Goal: Task Accomplishment & Management: Use online tool/utility

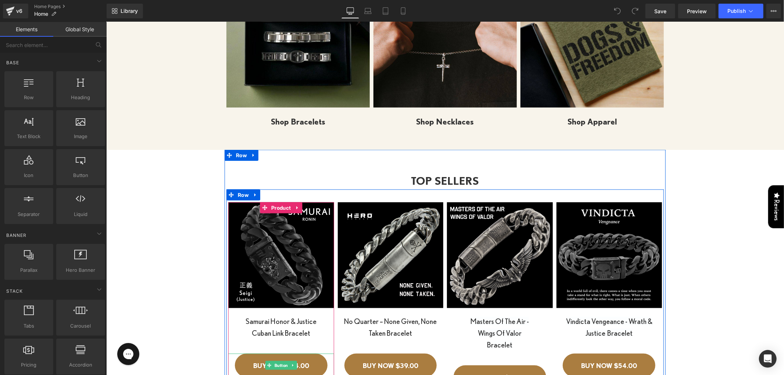
scroll to position [824, 0]
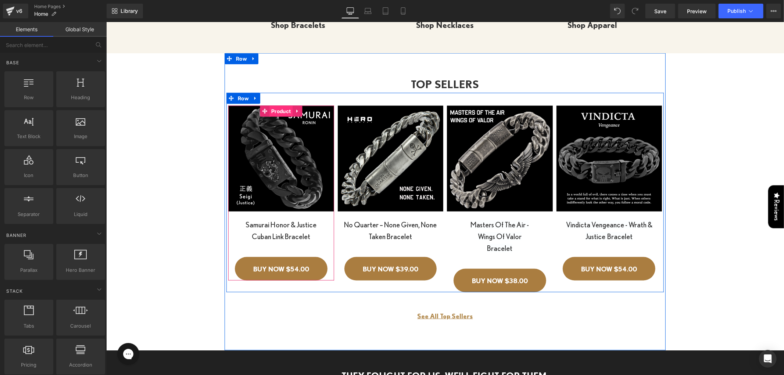
click at [277, 110] on span "Product" at bounding box center [280, 110] width 23 height 11
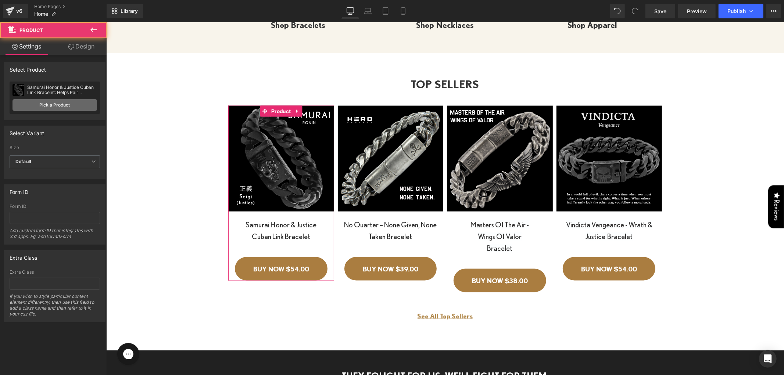
click at [52, 104] on link "Pick a Product" at bounding box center [54, 105] width 85 height 12
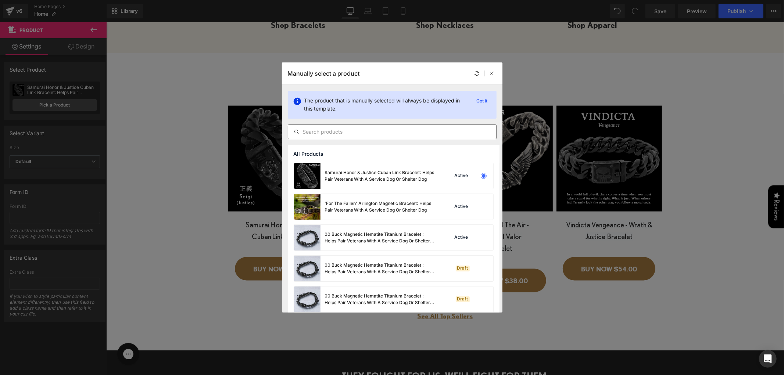
click at [396, 129] on input "text" at bounding box center [392, 131] width 208 height 9
click at [320, 142] on div "The product that is manually selected will always be displayed in this template…" at bounding box center [392, 115] width 220 height 60
click at [322, 134] on input "text" at bounding box center [392, 131] width 208 height 9
paste input "[URL][DOMAIN_NAME]"
type input "[URL][DOMAIN_NAME]"
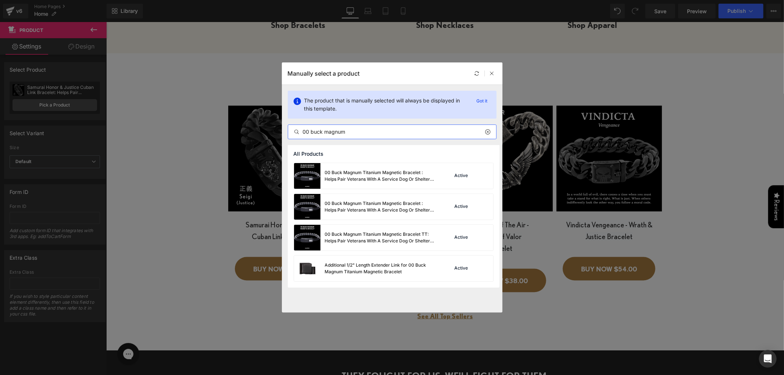
click at [414, 135] on input "00 buck magnum" at bounding box center [392, 131] width 208 height 9
click at [413, 135] on input "00 buck magnum" at bounding box center [392, 131] width 208 height 9
paste input "Buck Magnum Titanium Magnetic Bracelet : Helps Pair Veterans With A Service Dog…"
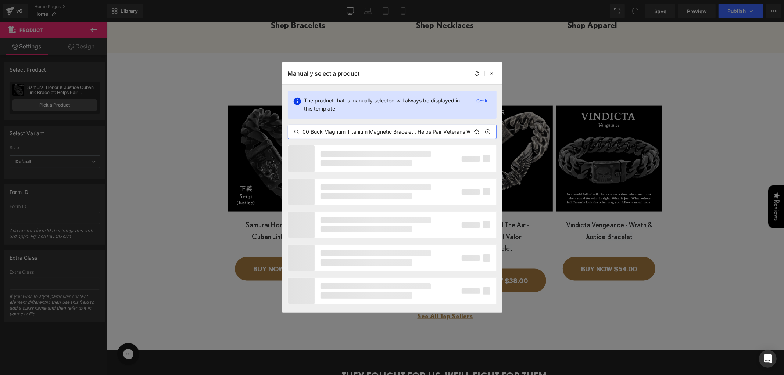
scroll to position [0, 82]
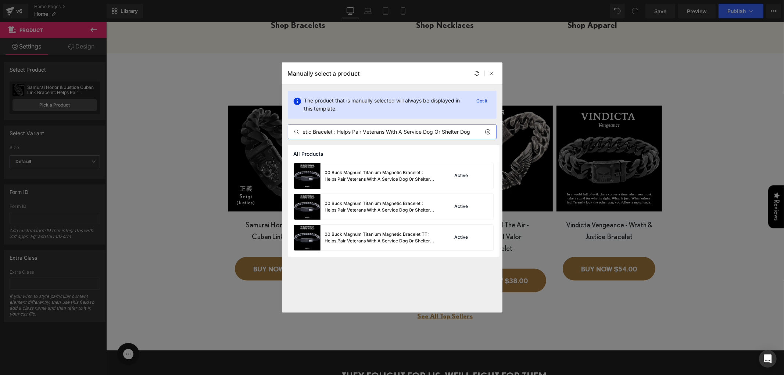
type input "00 Buck Magnum Titanium Magnetic Bracelet : Helps Pair Veterans With A Service …"
click at [399, 241] on div "00 Buck Magnum Titanium Magnetic Bracelet TT: Helps Pair Veterans With A Servic…" at bounding box center [380, 237] width 110 height 13
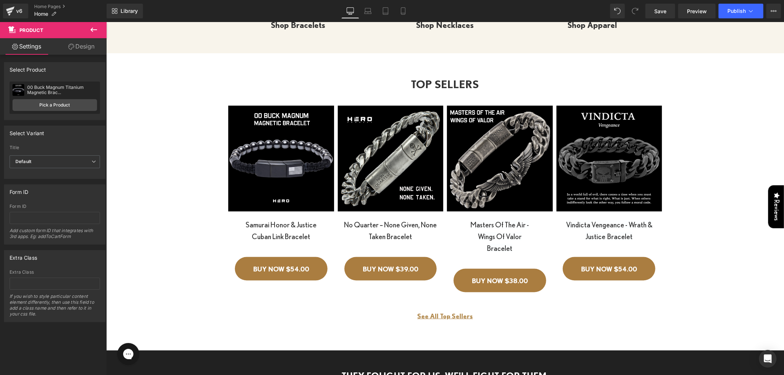
click at [261, 236] on p "Cuban Link Bracelet" at bounding box center [281, 236] width 106 height 12
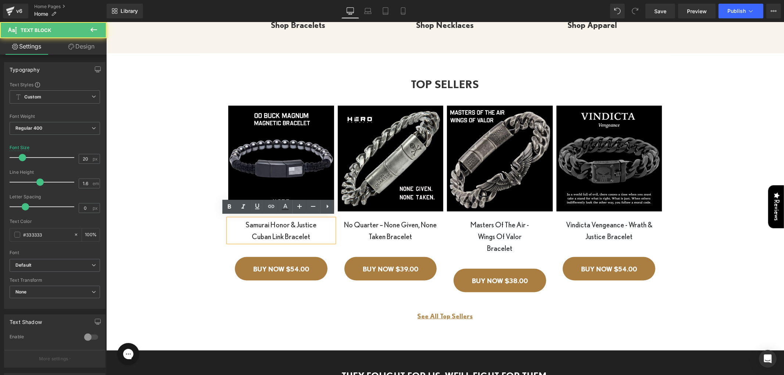
click at [251, 223] on p "Samurai Honor & Justice" at bounding box center [281, 225] width 106 height 12
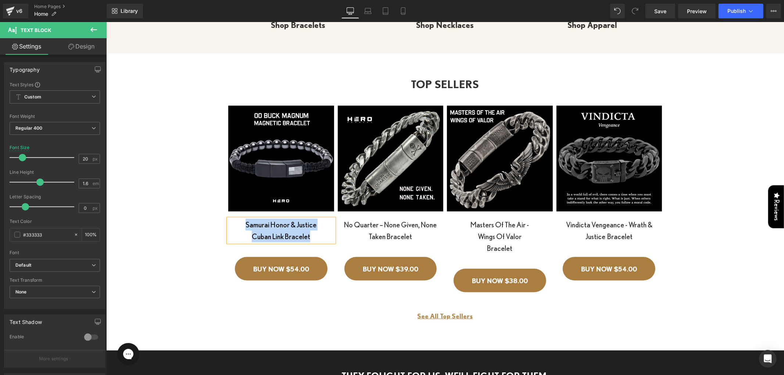
paste div
click at [278, 223] on p "00 Buck Magnum Titanium Magnetic Bracelet" at bounding box center [281, 231] width 106 height 24
click at [366, 8] on icon at bounding box center [368, 9] width 6 height 3
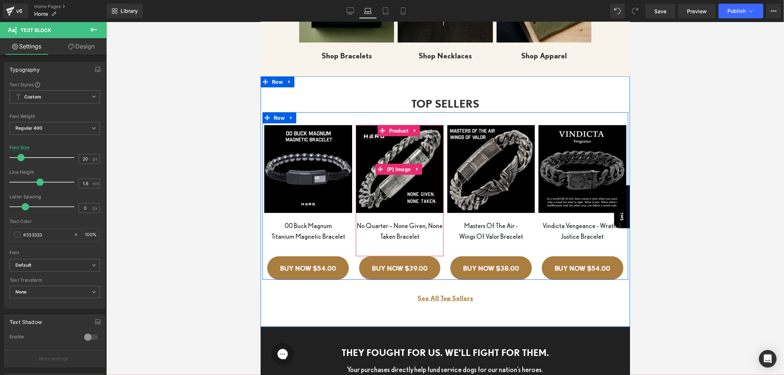
scroll to position [604, 0]
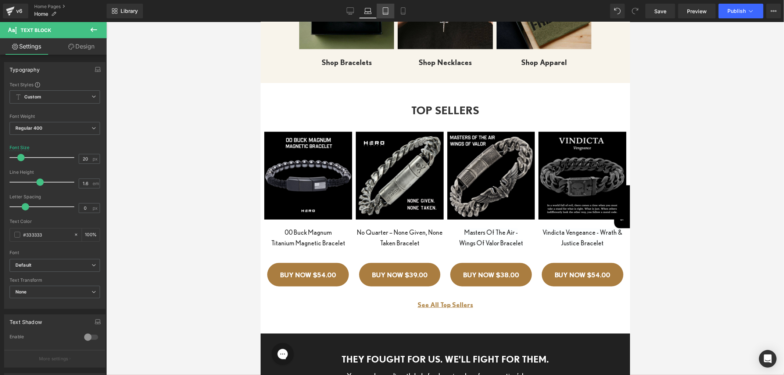
click at [384, 8] on icon at bounding box center [385, 10] width 7 height 7
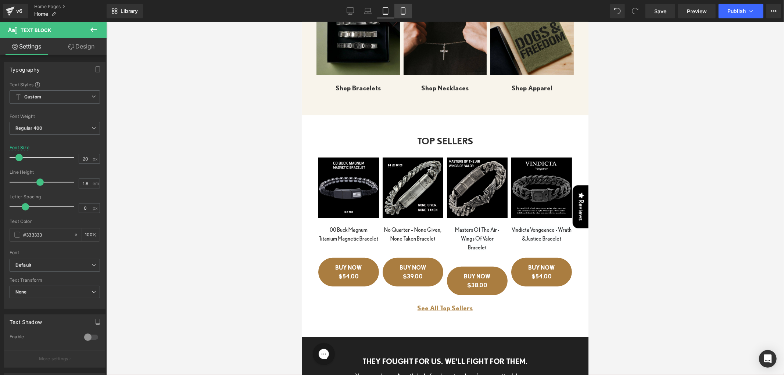
click at [399, 9] on icon at bounding box center [402, 10] width 7 height 7
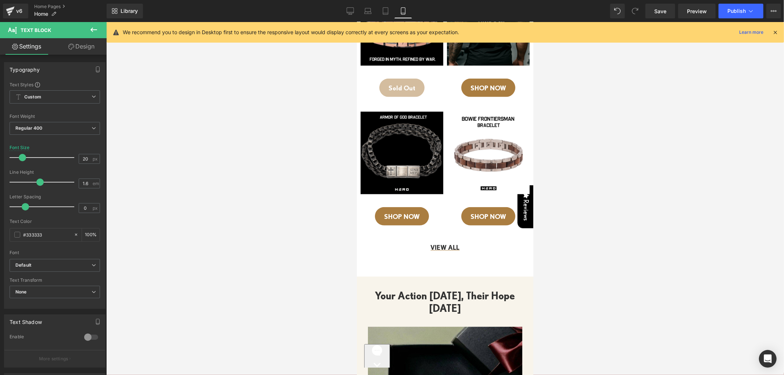
scroll to position [1224, 0]
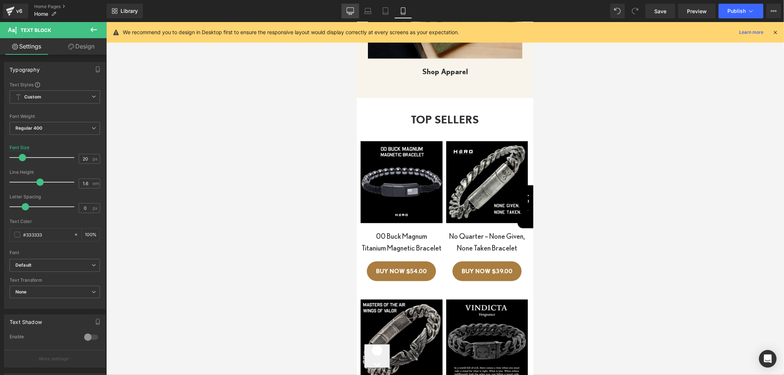
click at [353, 10] on icon at bounding box center [349, 10] width 7 height 7
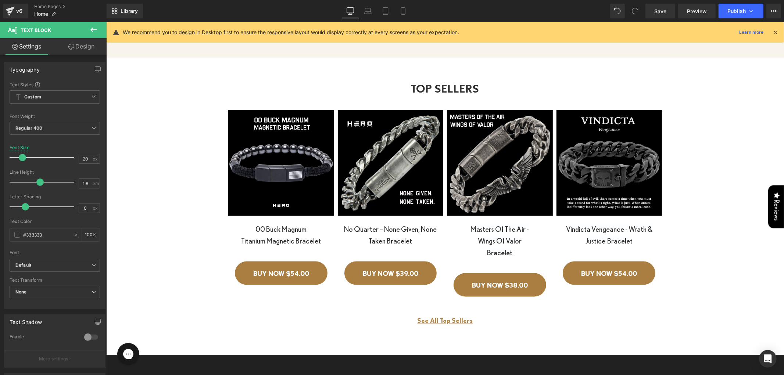
scroll to position [819, 0]
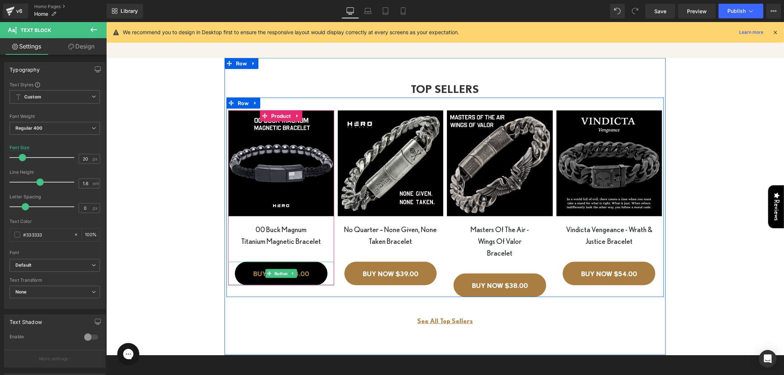
click at [261, 272] on span "BUY NOW $54.00" at bounding box center [281, 273] width 56 height 9
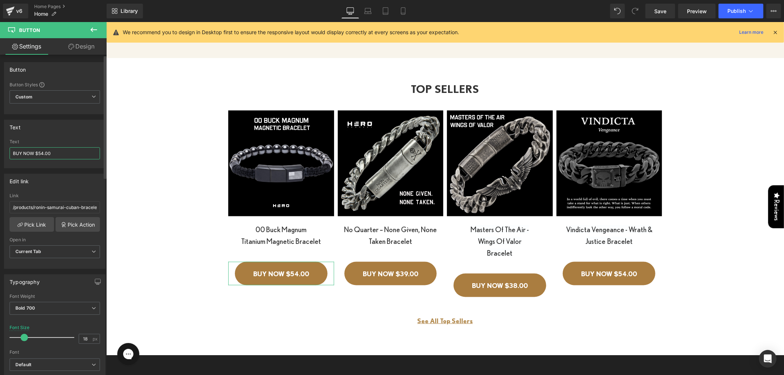
drag, startPoint x: 37, startPoint y: 153, endPoint x: 42, endPoint y: 153, distance: 4.8
click at [42, 153] on input "BUY NOW $54.00" at bounding box center [55, 153] width 90 height 12
type input "BUY NOW $39.99"
click at [375, 8] on link "Laptop" at bounding box center [368, 11] width 18 height 15
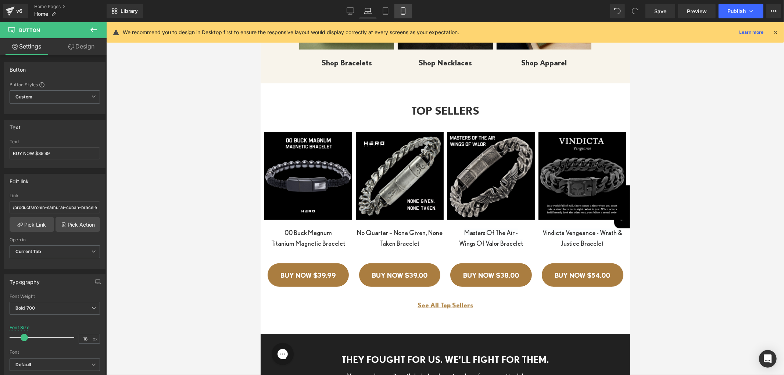
drag, startPoint x: 383, startPoint y: 9, endPoint x: 394, endPoint y: 9, distance: 11.4
click at [383, 9] on icon at bounding box center [385, 10] width 7 height 7
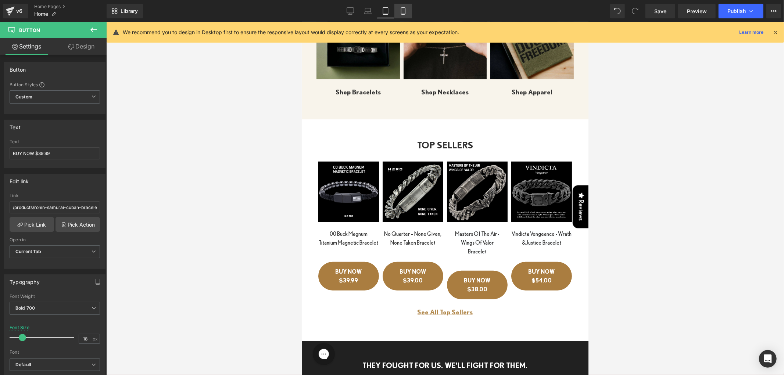
click at [399, 10] on icon at bounding box center [402, 10] width 7 height 7
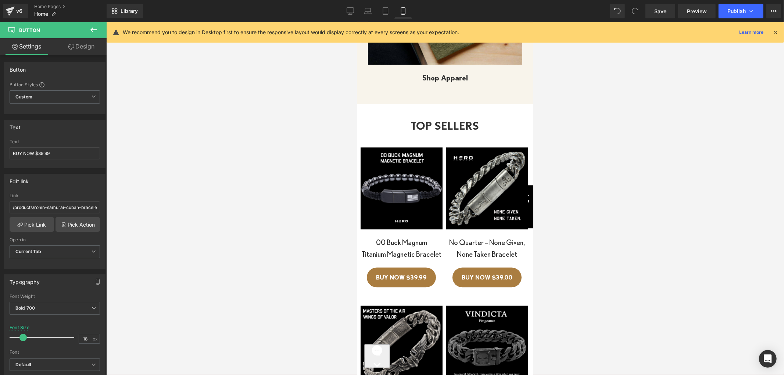
scroll to position [1218, 0]
click at [353, 10] on icon at bounding box center [349, 10] width 7 height 7
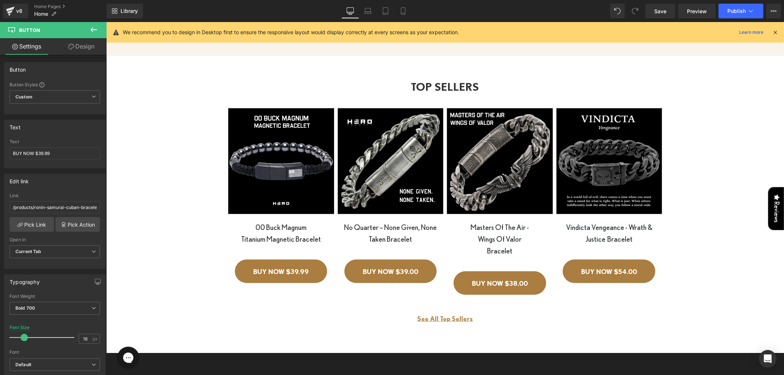
scroll to position [821, 0]
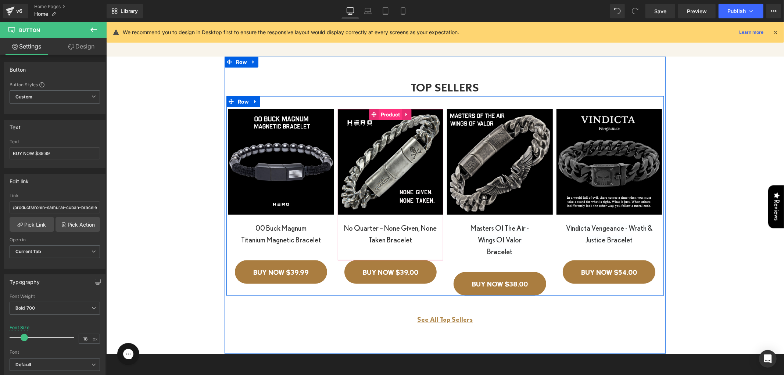
click at [385, 115] on span "Product" at bounding box center [389, 114] width 23 height 11
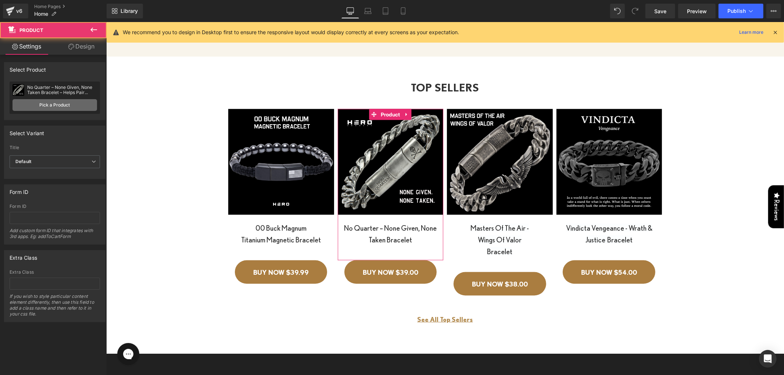
click at [42, 105] on link "Pick a Product" at bounding box center [54, 105] width 85 height 12
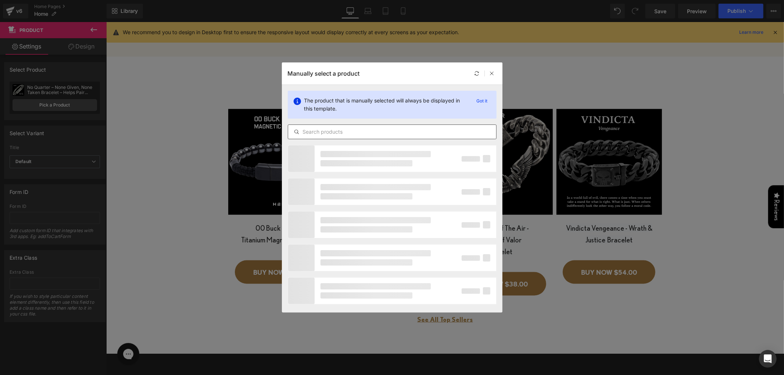
click at [362, 132] on input "text" at bounding box center [392, 131] width 208 height 9
paste input "Knights Templar Cuban Link Necklace: Helps Pair Veterans With A Service Dog Or …"
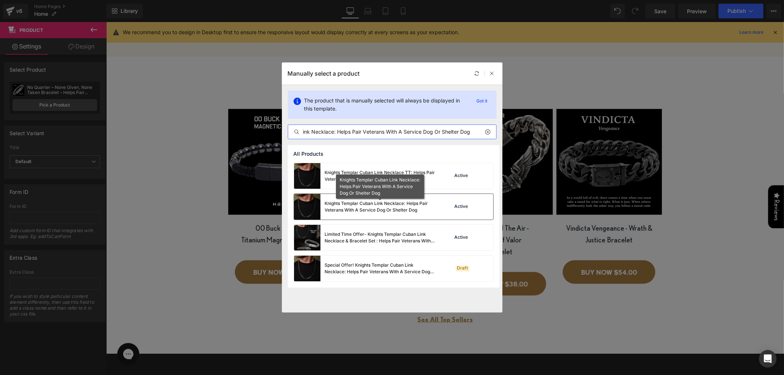
type input "Knights Templar Cuban Link Necklace: Helps Pair Veterans With A Service Dog Or …"
click at [353, 295] on div "Knights Templar Cuban Link Necklace: Helps Pair Veterans With A Service Dog Or …" at bounding box center [351, 297] width 4 height 4
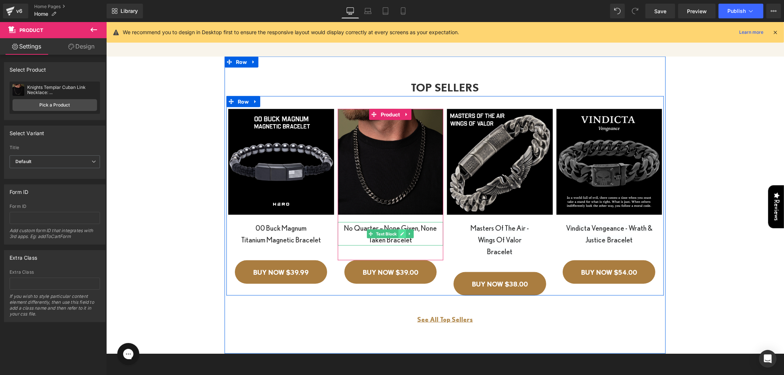
click at [402, 235] on link at bounding box center [402, 233] width 8 height 9
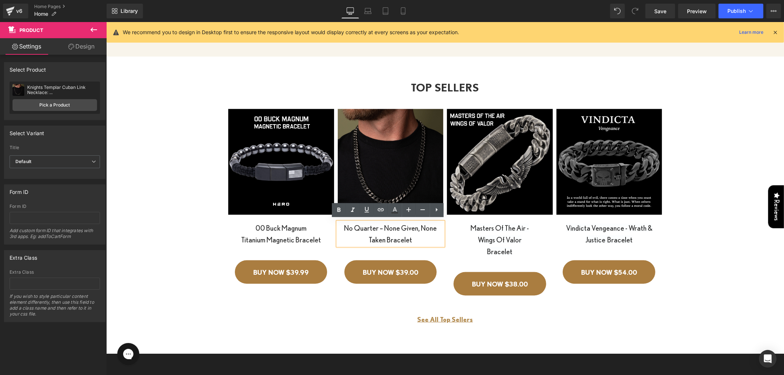
click at [353, 228] on p "No Quarter – None Given, None Taken Bracelet" at bounding box center [390, 234] width 106 height 24
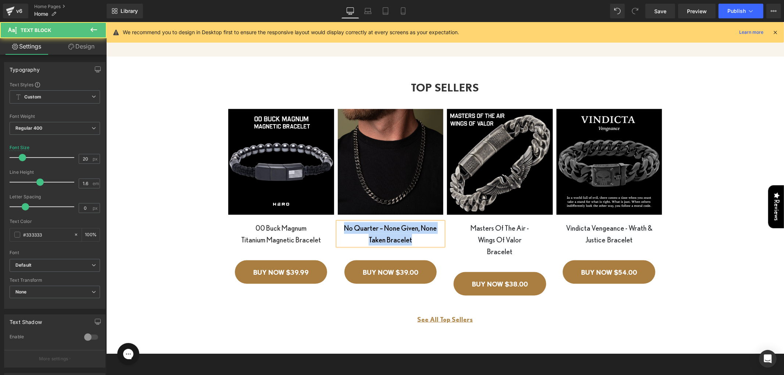
paste div
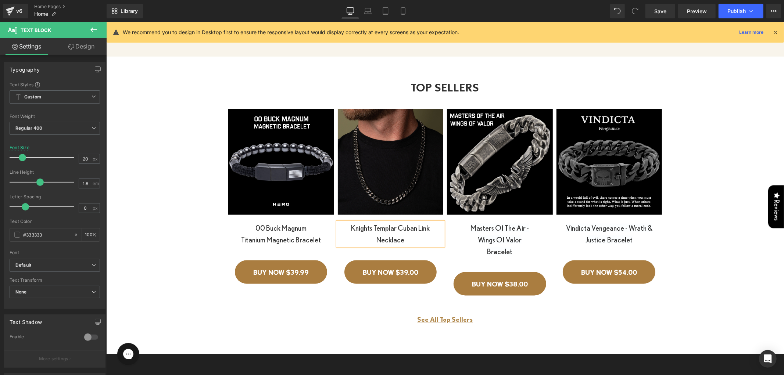
click at [417, 227] on p "Knights Templar Cuban Link Necklace" at bounding box center [390, 234] width 106 height 24
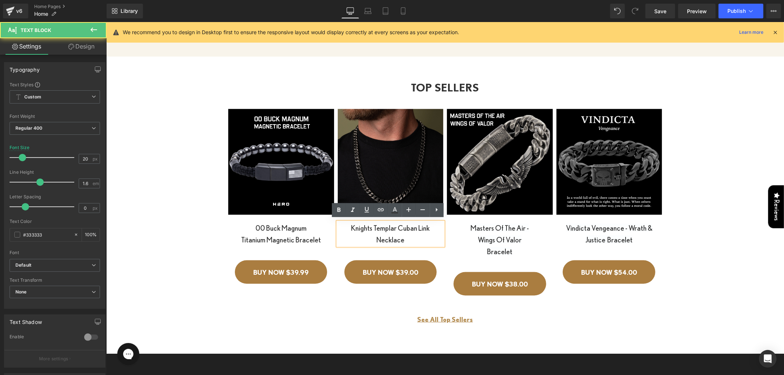
click at [397, 226] on p "Knights Templar Cuban Link Necklace" at bounding box center [390, 234] width 106 height 24
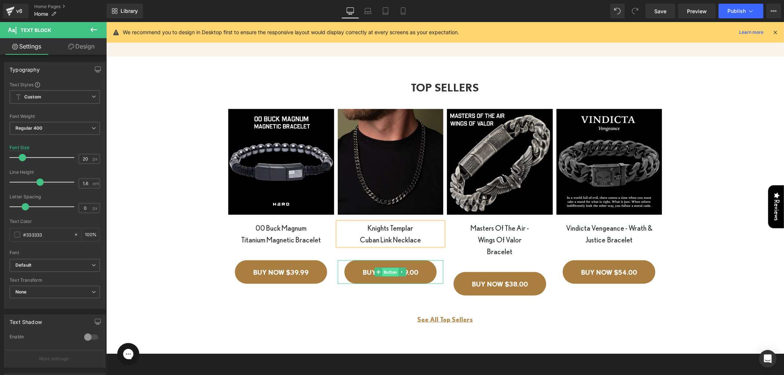
click at [389, 273] on span "Button" at bounding box center [390, 271] width 16 height 9
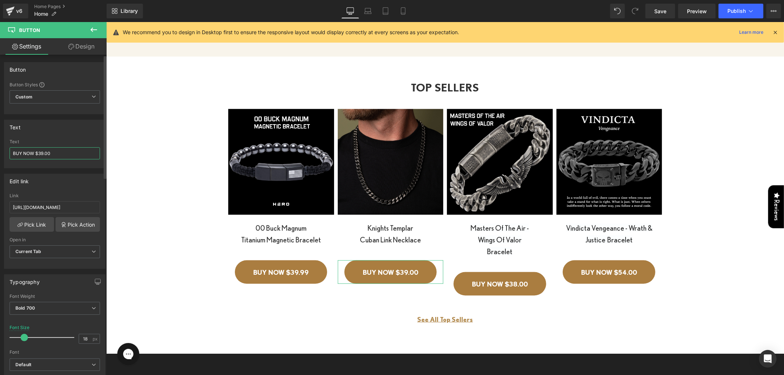
drag, startPoint x: 42, startPoint y: 151, endPoint x: 38, endPoint y: 152, distance: 4.8
click at [38, 152] on input "BUY NOW $39.00" at bounding box center [55, 153] width 90 height 12
type input "BUY NOW $54.99"
click at [366, 8] on icon at bounding box center [367, 10] width 7 height 7
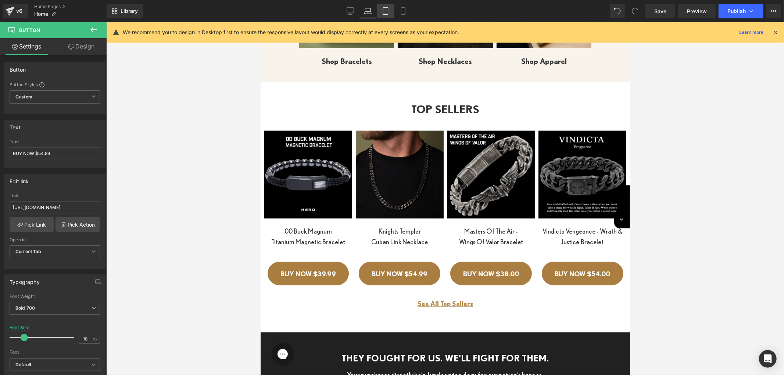
click at [386, 8] on icon at bounding box center [385, 10] width 7 height 7
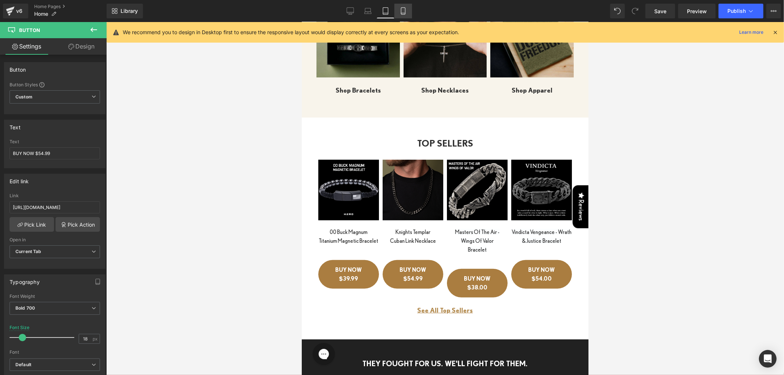
click at [394, 8] on link "Mobile" at bounding box center [403, 11] width 18 height 15
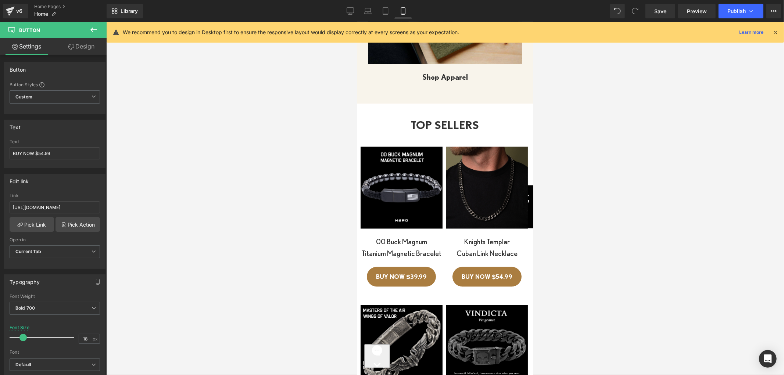
scroll to position [1220, 0]
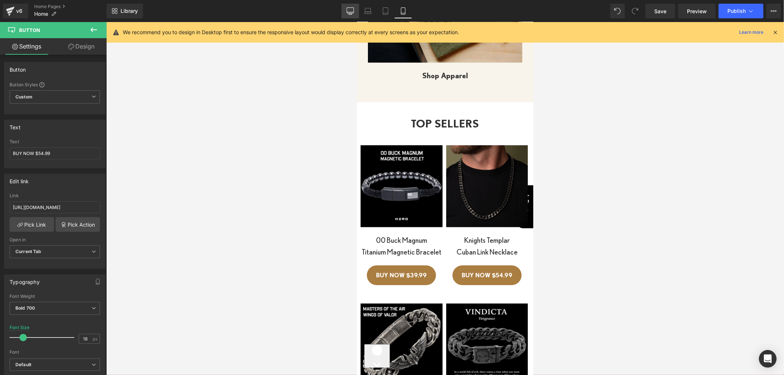
click at [348, 8] on icon at bounding box center [349, 10] width 7 height 7
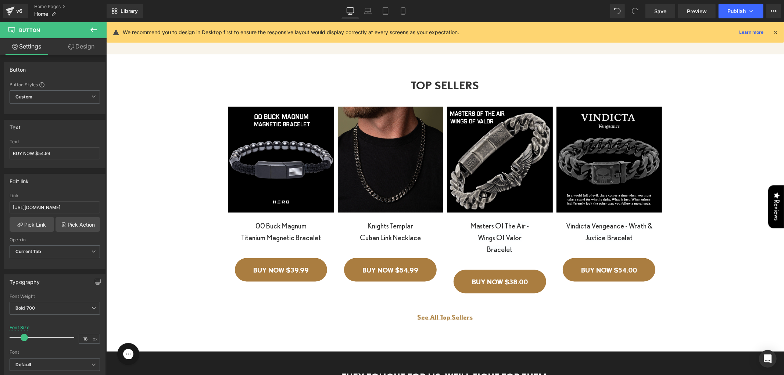
scroll to position [822, 0]
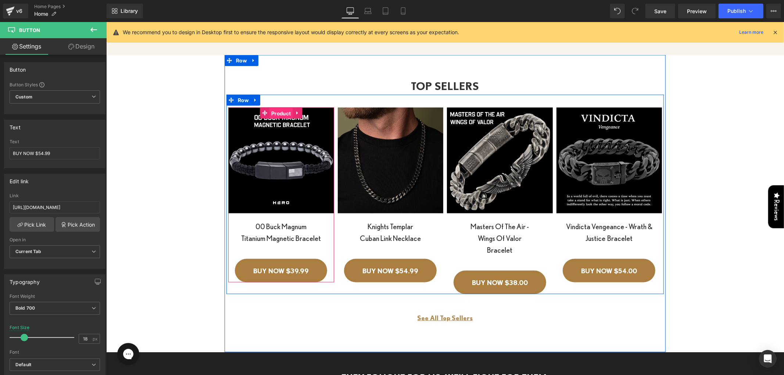
click at [272, 108] on span "Product" at bounding box center [280, 113] width 23 height 11
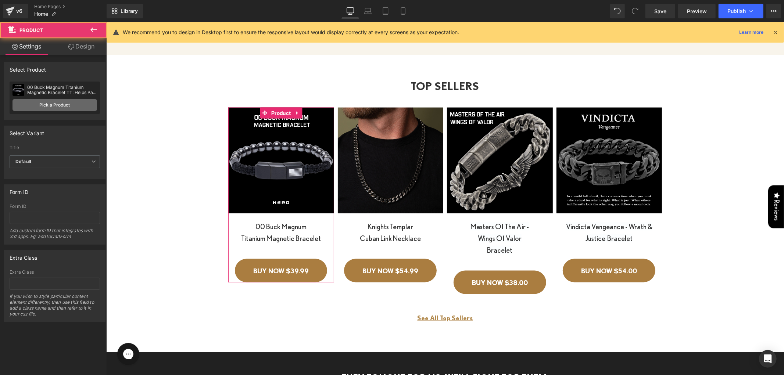
click at [41, 106] on link "Pick a Product" at bounding box center [54, 105] width 85 height 12
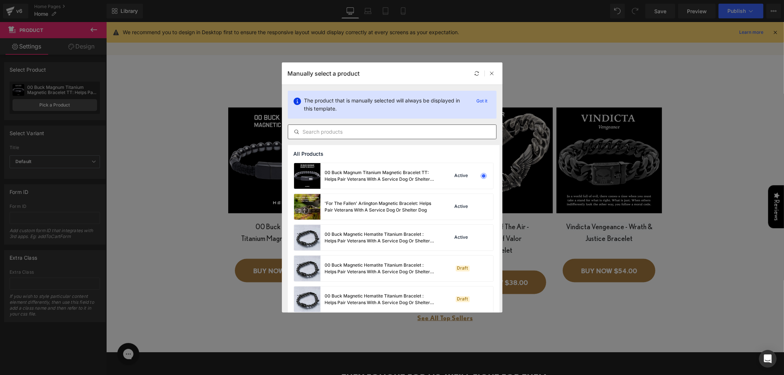
click at [393, 139] on div at bounding box center [392, 132] width 209 height 15
click at [336, 128] on input "text" at bounding box center [392, 131] width 208 height 9
paste input "00 Buck Magnum Titanium Magnetic Bracelet : Helps Pair Veterans With A Service …"
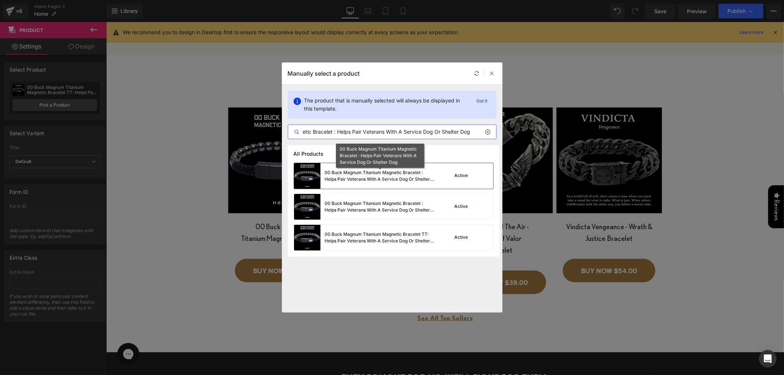
type input "00 Buck Magnum Titanium Magnetic Bracelet : Helps Pair Veterans With A Service …"
click at [377, 177] on div "00 Buck Magnum Titanium Magnetic Bracelet : Helps Pair Veterans With A Service …" at bounding box center [380, 175] width 110 height 13
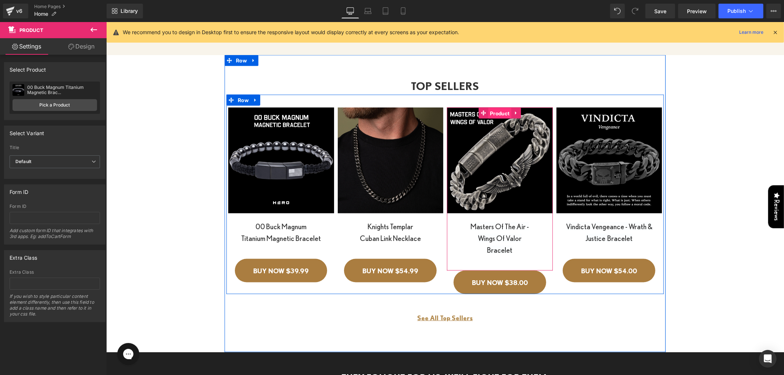
click at [498, 110] on span "Product" at bounding box center [499, 113] width 23 height 11
click at [494, 109] on span "Product" at bounding box center [499, 112] width 23 height 11
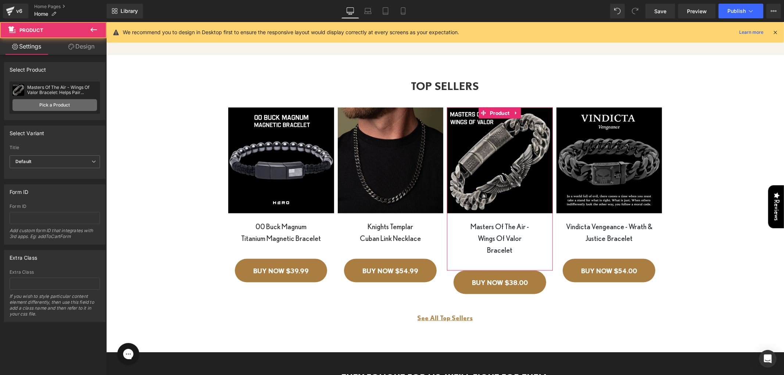
click at [48, 103] on link "Pick a Product" at bounding box center [54, 105] width 85 height 12
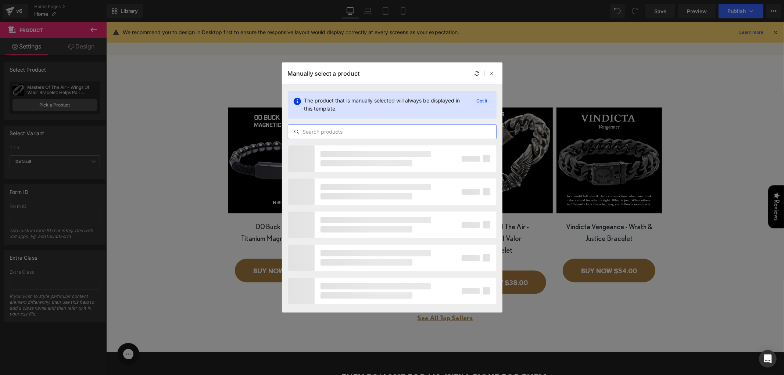
click at [0, 0] on input "text" at bounding box center [0, 0] width 0 height 0
paste input "Spartan Phalanx Leather Bracelet: Helps Pair Veterans With A Service Dog Or She…"
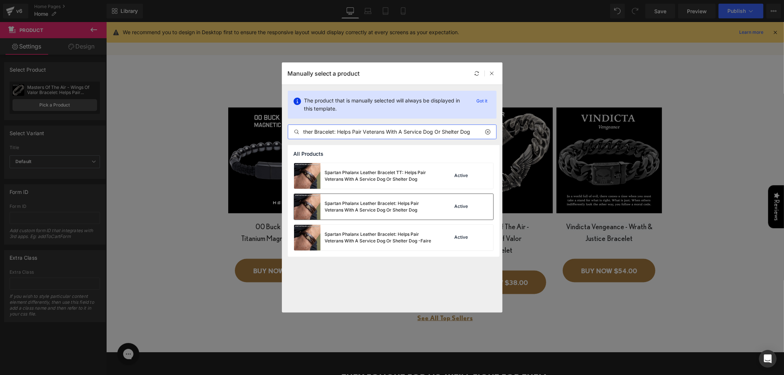
type input "Spartan Phalanx Leather Bracelet: Helps Pair Veterans With A Service Dog Or She…"
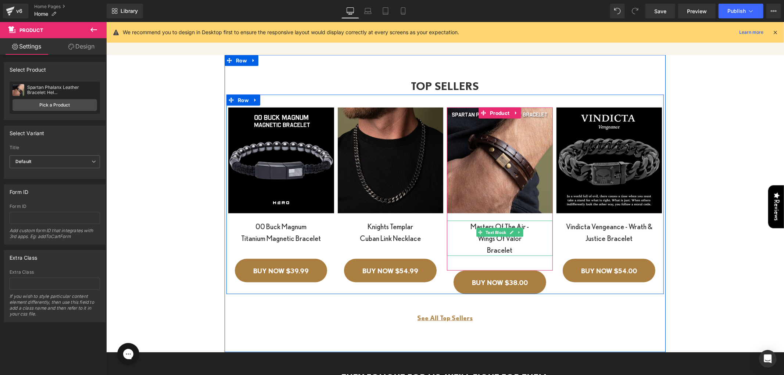
drag, startPoint x: 494, startPoint y: 230, endPoint x: 439, endPoint y: 222, distance: 55.7
click at [494, 230] on span "Text Block" at bounding box center [496, 232] width 24 height 9
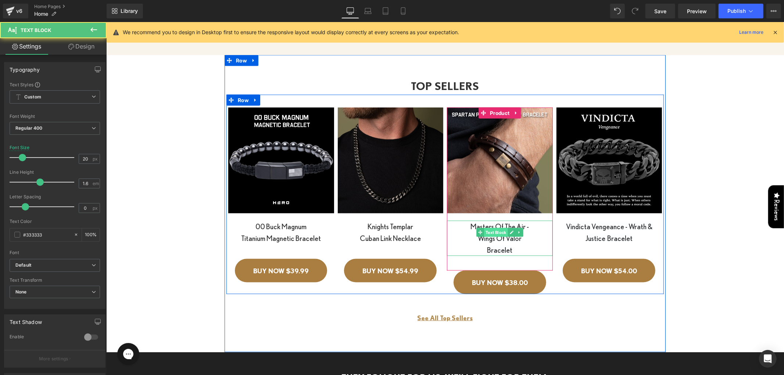
click at [484, 228] on span "Text Block" at bounding box center [496, 232] width 24 height 9
click at [470, 227] on span "Masters Of The Air - Wings Of Valor Bracelet" at bounding box center [499, 238] width 58 height 32
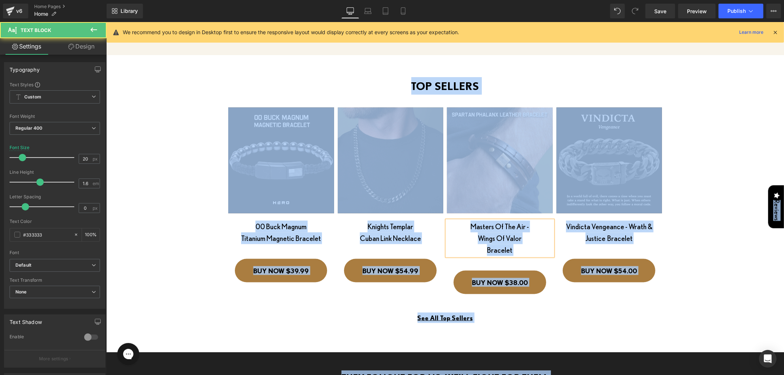
click at [470, 222] on span "Masters Of The Air - Wings Of Valor Bracelet" at bounding box center [499, 238] width 58 height 32
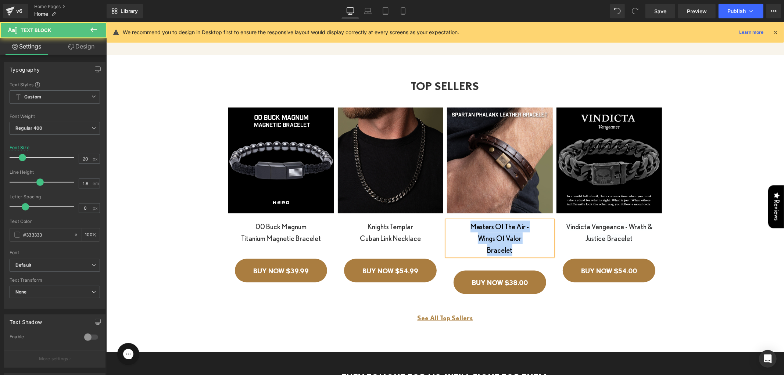
paste div
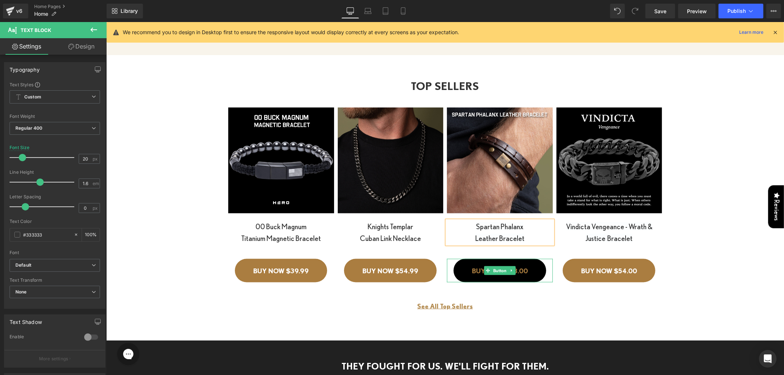
click at [479, 260] on link "BUY NOW $38.00" at bounding box center [499, 271] width 93 height 24
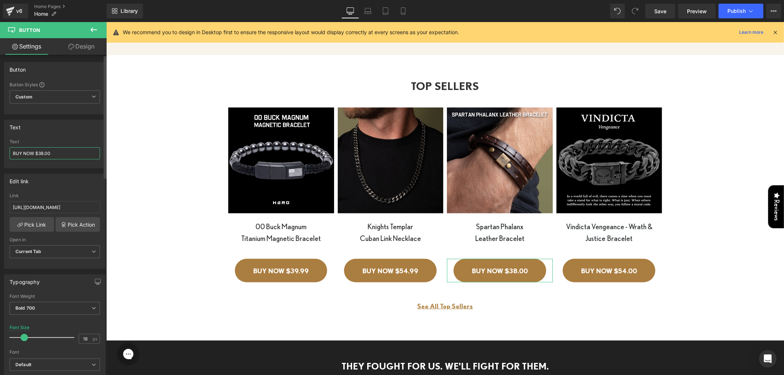
click at [43, 153] on input "BUY NOW $38.00" at bounding box center [55, 153] width 90 height 12
type input "BUY NOW $39.99"
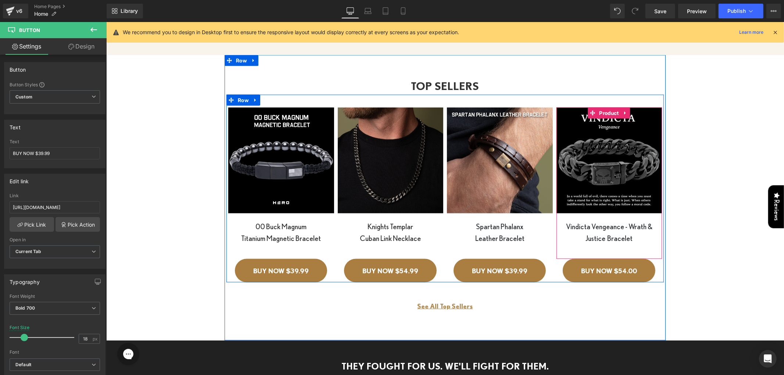
click at [591, 229] on div "Vindicta Vengeance - Wrath & Justice Bracelet Text Block" at bounding box center [609, 232] width 106 height 24
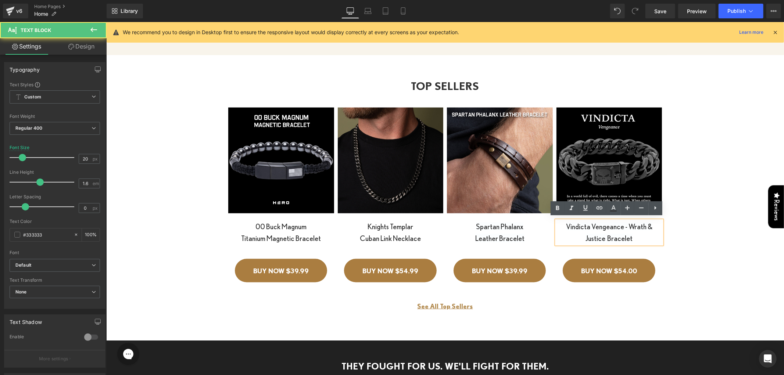
click at [579, 226] on span "Vindicta Vengeance - Wrath & Justice Bracelet" at bounding box center [608, 232] width 86 height 20
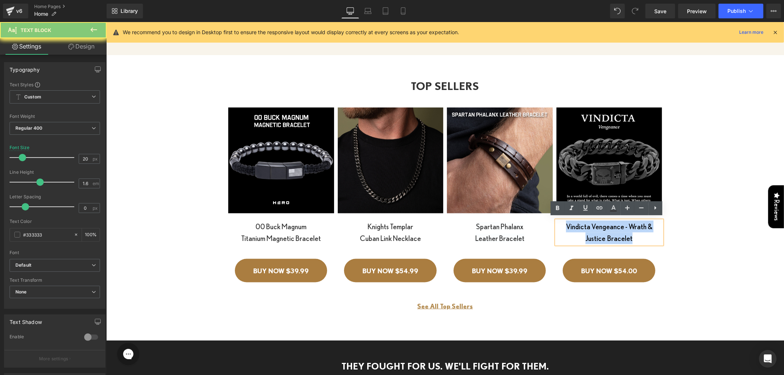
click at [579, 226] on span "Vindicta Vengeance - Wrath & Justice Bracelet" at bounding box center [608, 232] width 86 height 20
paste div
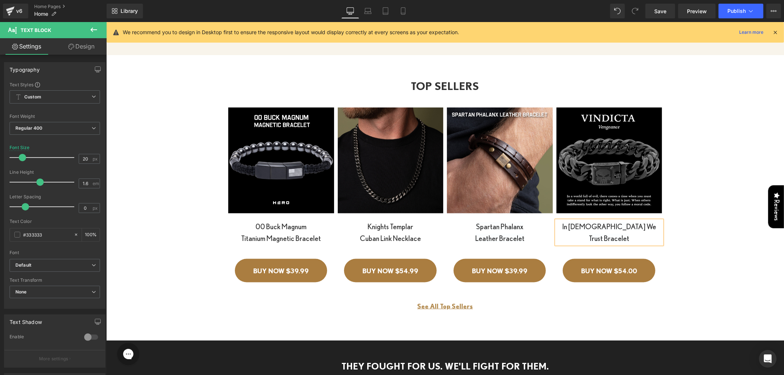
click at [604, 224] on span "In [DEMOGRAPHIC_DATA] We Trust Bracelet" at bounding box center [609, 232] width 94 height 20
drag, startPoint x: 648, startPoint y: 147, endPoint x: 631, endPoint y: 142, distance: 17.6
click at [648, 147] on img at bounding box center [609, 160] width 106 height 106
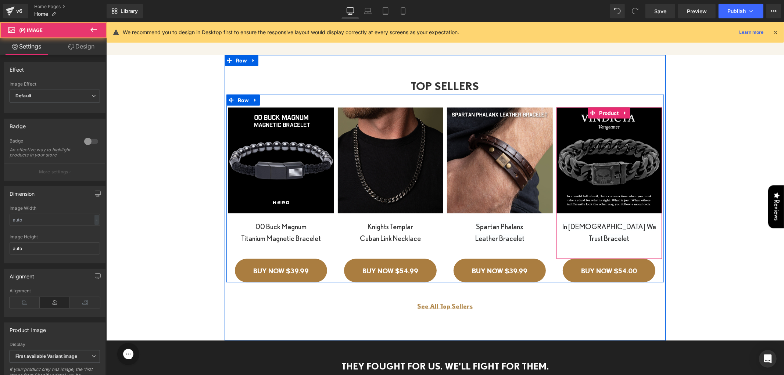
click at [604, 109] on div "Sale Off (P) Image In God We Trust Bracelet Text Block Product" at bounding box center [609, 182] width 106 height 151
click at [604, 109] on span "Product" at bounding box center [608, 112] width 23 height 11
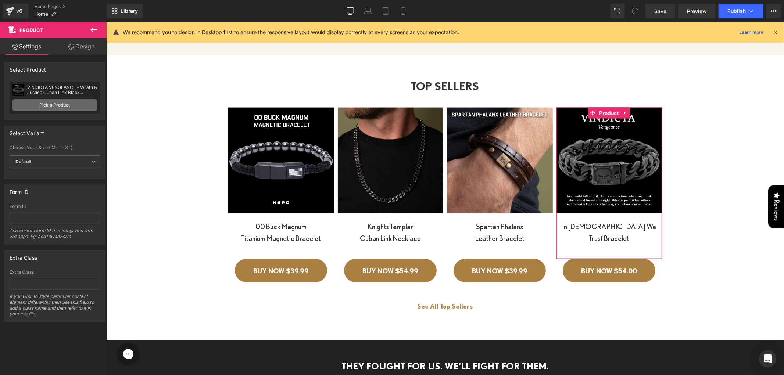
click at [59, 102] on link "Pick a Product" at bounding box center [54, 105] width 85 height 12
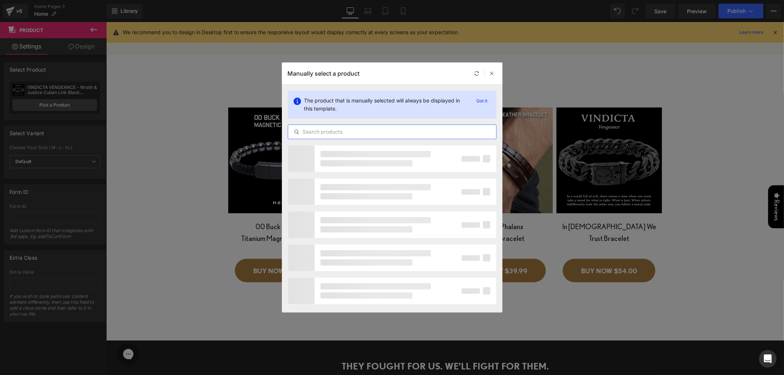
click at [334, 127] on input "text" at bounding box center [392, 131] width 208 height 9
paste input "In [DEMOGRAPHIC_DATA] We Trust Bracelet: Helps Pair Veterans With A Service Dog…"
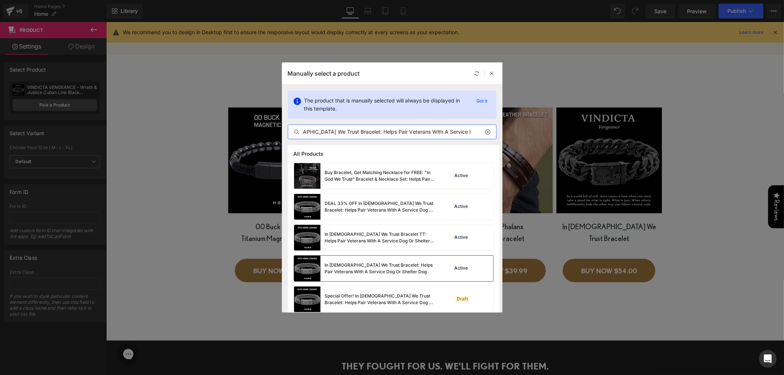
type input "In [DEMOGRAPHIC_DATA] We Trust Bracelet: Helps Pair Veterans With A Service Dog…"
click at [376, 275] on div "In [DEMOGRAPHIC_DATA] We Trust Bracelet: Helps Pair Veterans With A Service Dog…" at bounding box center [380, 268] width 110 height 13
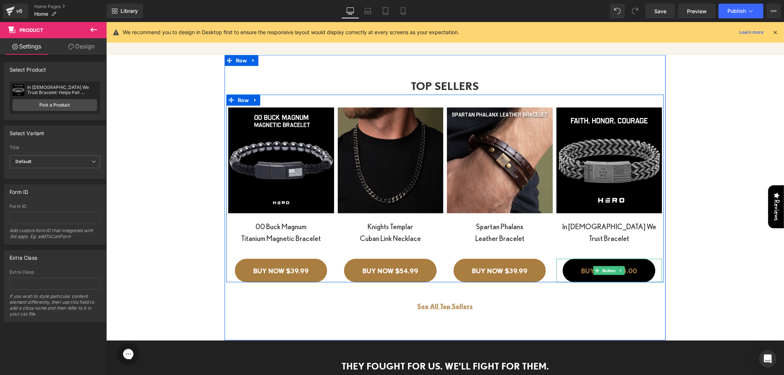
click at [598, 262] on link "BUY NOW $54.00" at bounding box center [608, 271] width 93 height 24
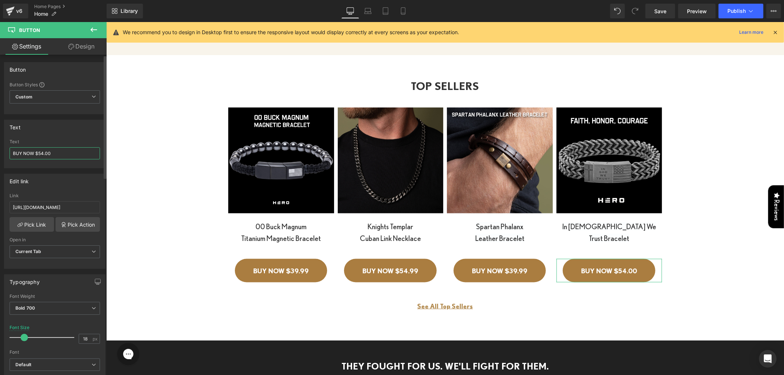
drag, startPoint x: 43, startPoint y: 152, endPoint x: 39, endPoint y: 153, distance: 4.8
click at [39, 153] on input "BUY NOW $54.00" at bounding box center [55, 153] width 90 height 12
type input "BUY NOW $39.99"
click at [662, 6] on link "Save" at bounding box center [660, 11] width 30 height 15
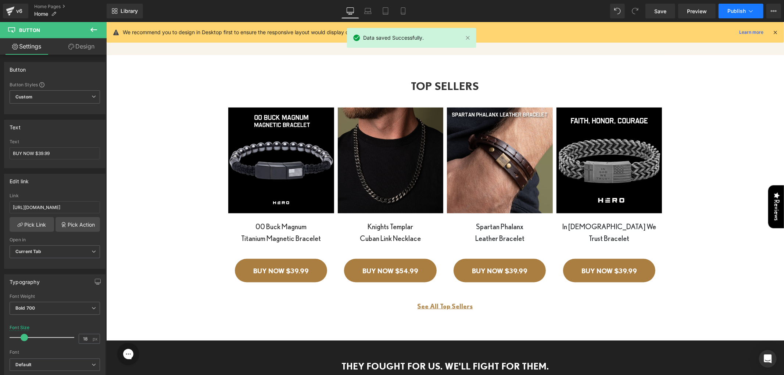
click at [730, 10] on span "Publish" at bounding box center [736, 11] width 18 height 6
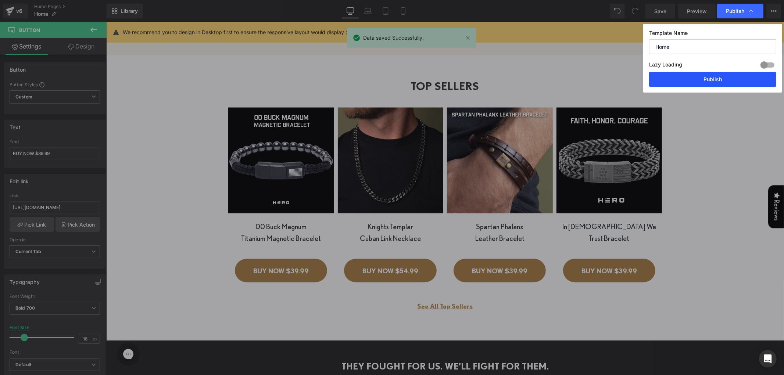
click at [708, 82] on button "Publish" at bounding box center [712, 79] width 127 height 15
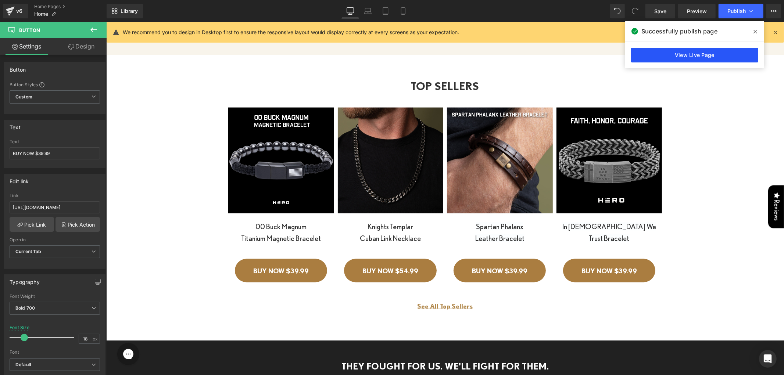
click at [703, 59] on link "View Live Page" at bounding box center [694, 55] width 127 height 15
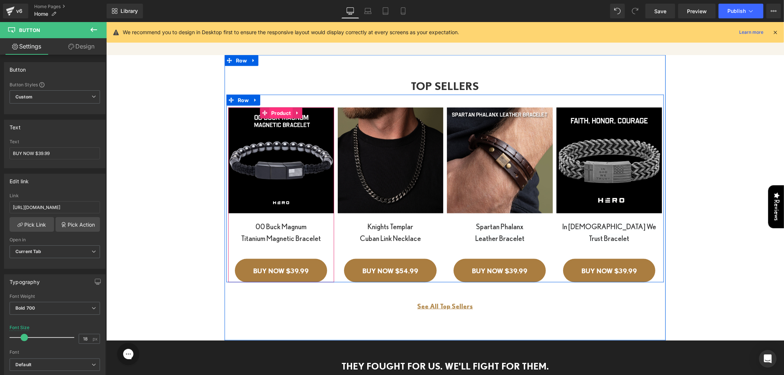
click at [274, 110] on span "Product" at bounding box center [280, 112] width 23 height 11
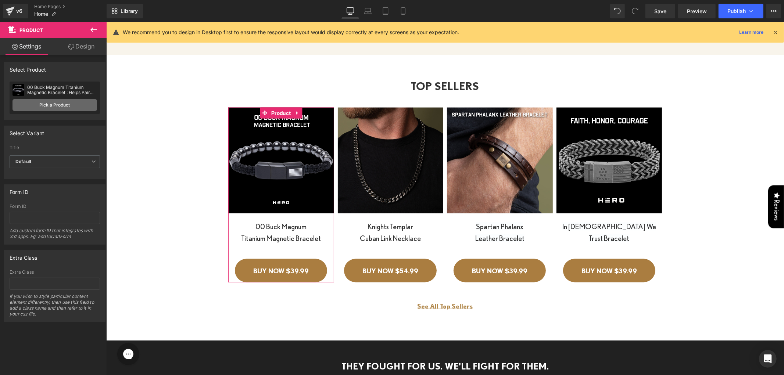
click at [75, 103] on link "Pick a Product" at bounding box center [54, 105] width 85 height 12
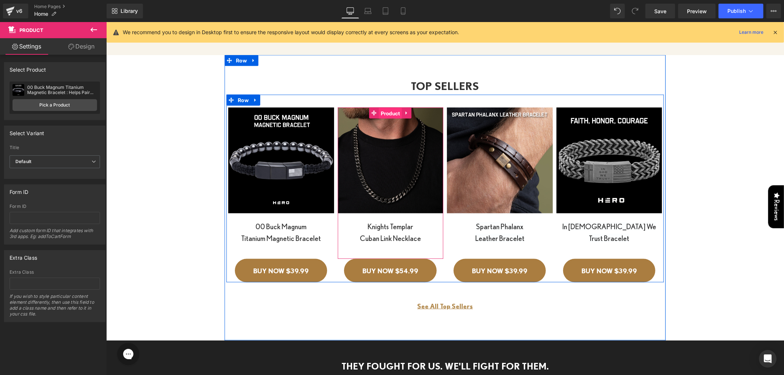
click at [378, 111] on span "Product" at bounding box center [389, 113] width 23 height 11
click at [386, 107] on span "Product" at bounding box center [389, 112] width 23 height 11
click at [374, 110] on span at bounding box center [374, 112] width 10 height 11
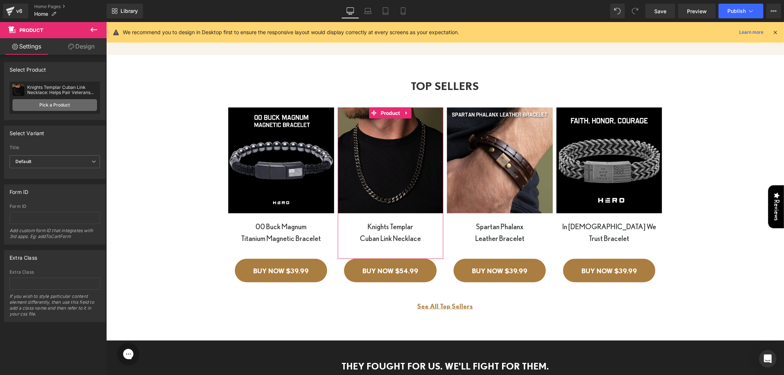
click at [57, 101] on link "Pick a Product" at bounding box center [54, 105] width 85 height 12
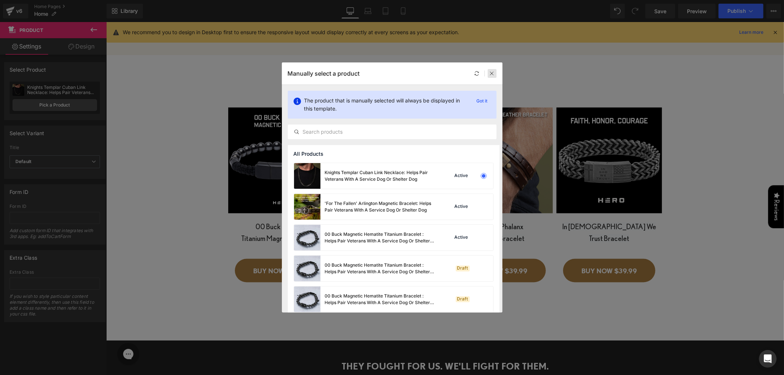
click at [493, 74] on icon at bounding box center [491, 73] width 5 height 5
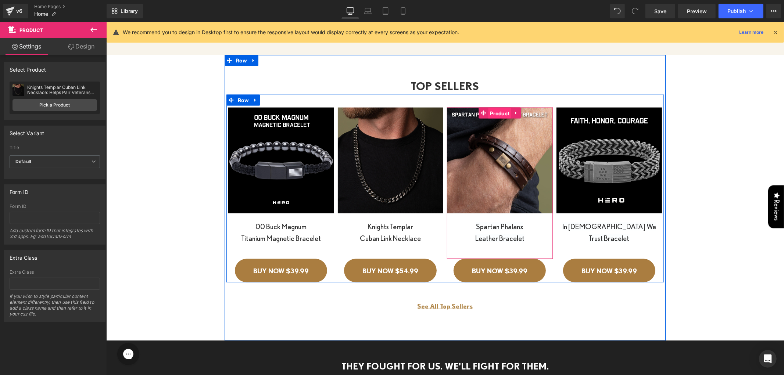
click at [497, 114] on span "Product" at bounding box center [499, 113] width 23 height 11
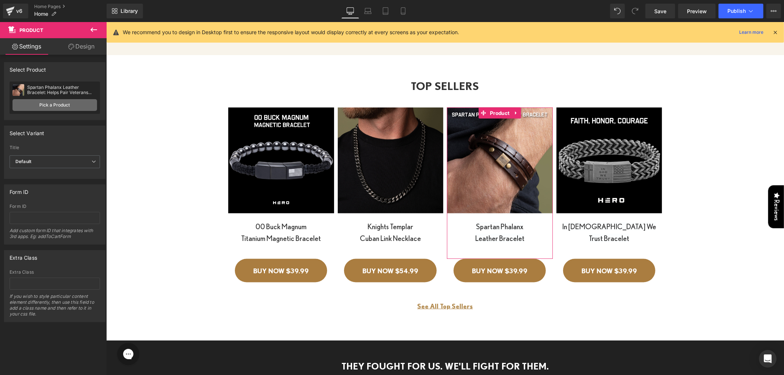
click at [71, 102] on link "Pick a Product" at bounding box center [54, 105] width 85 height 12
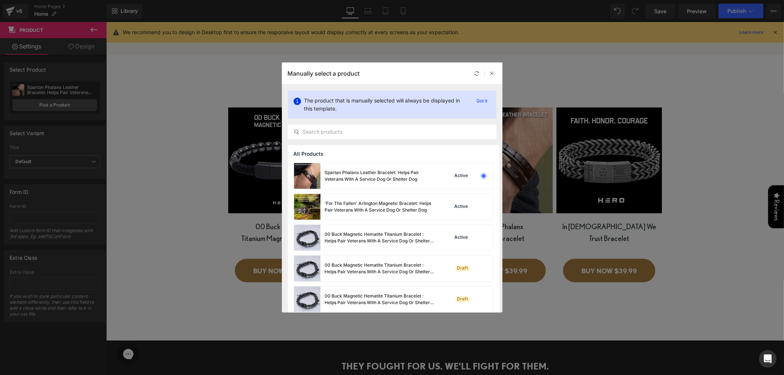
drag, startPoint x: 837, startPoint y: 252, endPoint x: 730, endPoint y: 230, distance: 108.8
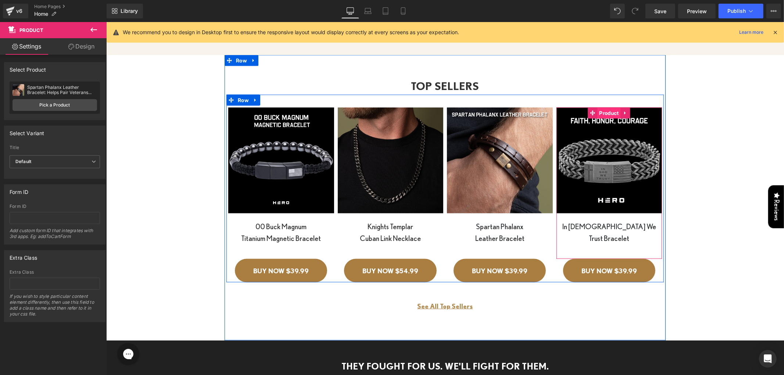
click at [600, 109] on span "Product" at bounding box center [608, 112] width 23 height 11
click at [602, 110] on span "Product" at bounding box center [608, 112] width 23 height 11
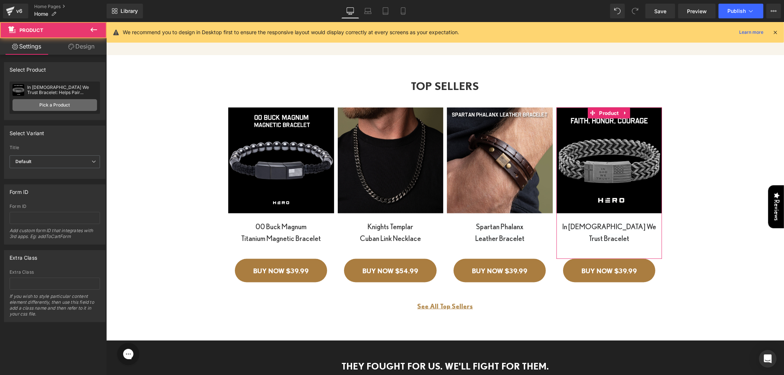
click at [54, 103] on link "Pick a Product" at bounding box center [54, 105] width 85 height 12
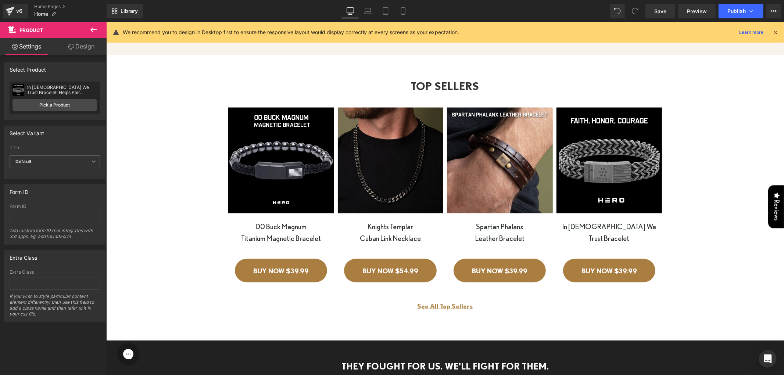
drag, startPoint x: 310, startPoint y: 236, endPoint x: 204, endPoint y: 214, distance: 108.4
click at [359, 12] on link "Laptop" at bounding box center [368, 11] width 18 height 15
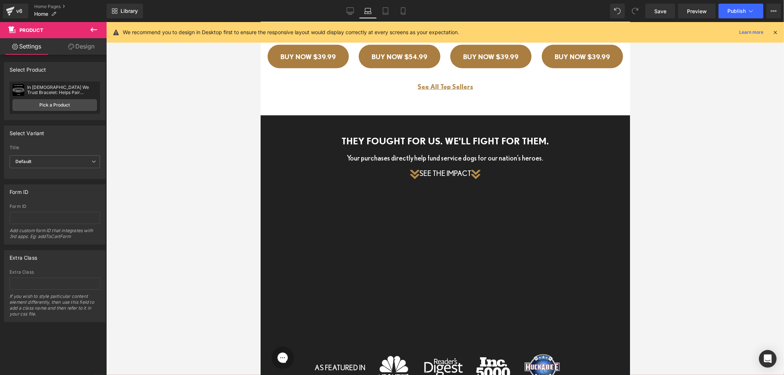
scroll to position [629, 0]
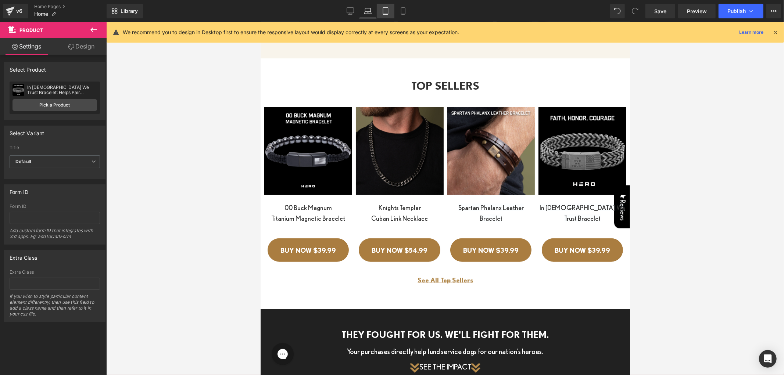
click at [384, 10] on icon at bounding box center [385, 10] width 7 height 7
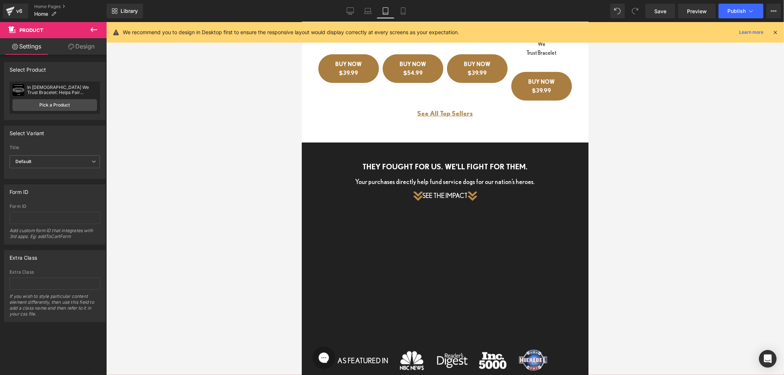
scroll to position [477, 0]
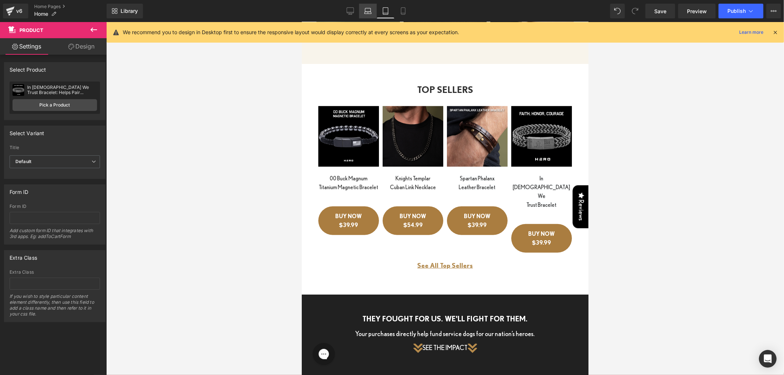
click at [363, 16] on link "Laptop" at bounding box center [368, 11] width 18 height 15
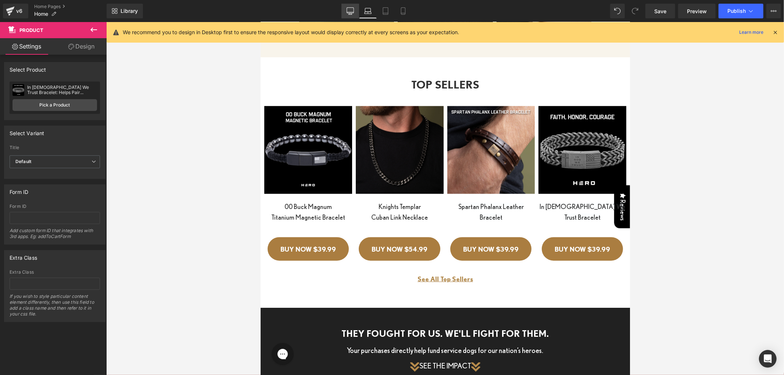
click at [346, 16] on link "Desktop" at bounding box center [350, 11] width 18 height 15
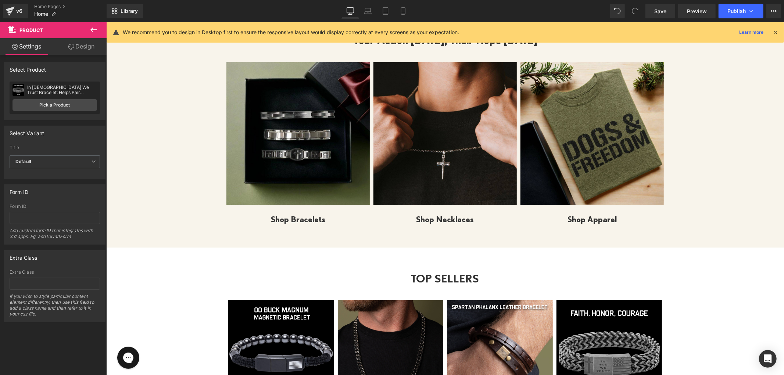
scroll to position [843, 0]
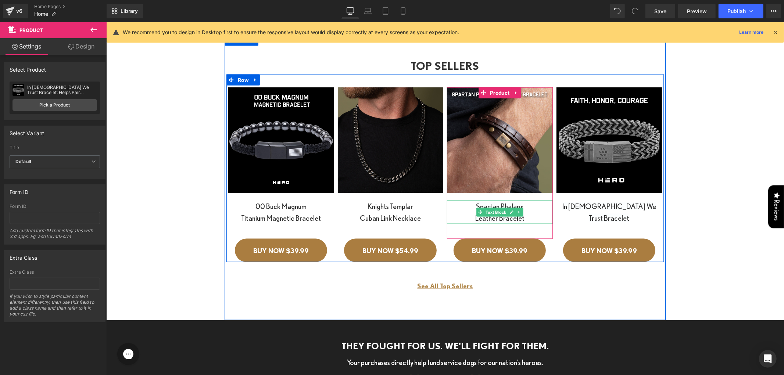
click at [460, 212] on div "Spartan Phalanx Leather Bracelet" at bounding box center [499, 212] width 106 height 24
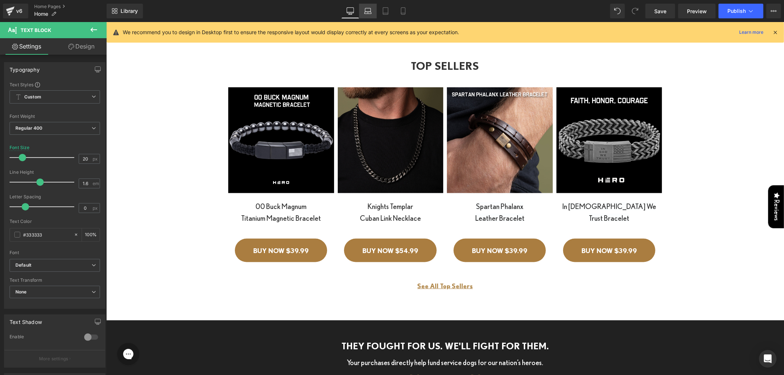
click at [367, 10] on icon at bounding box center [367, 10] width 7 height 7
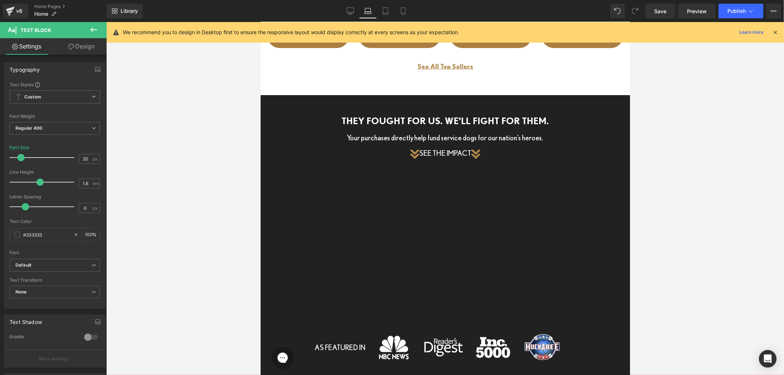
scroll to position [629, 0]
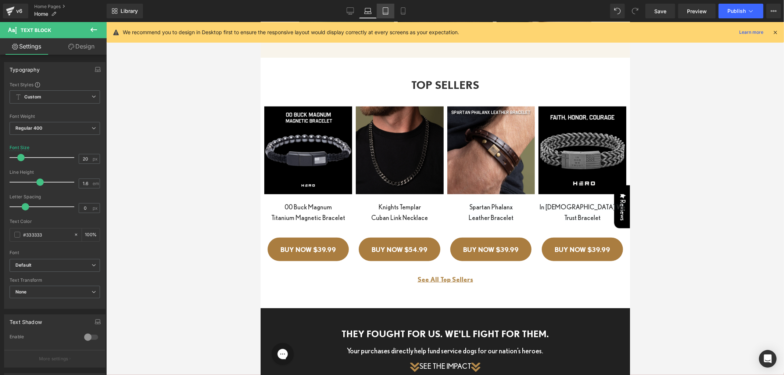
click at [386, 12] on icon at bounding box center [385, 10] width 7 height 7
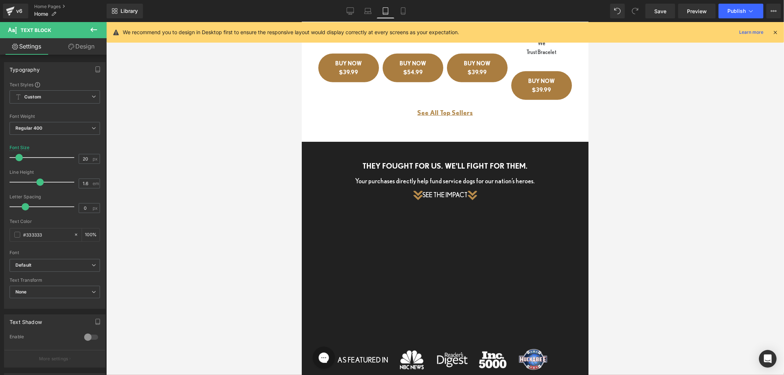
scroll to position [450, 0]
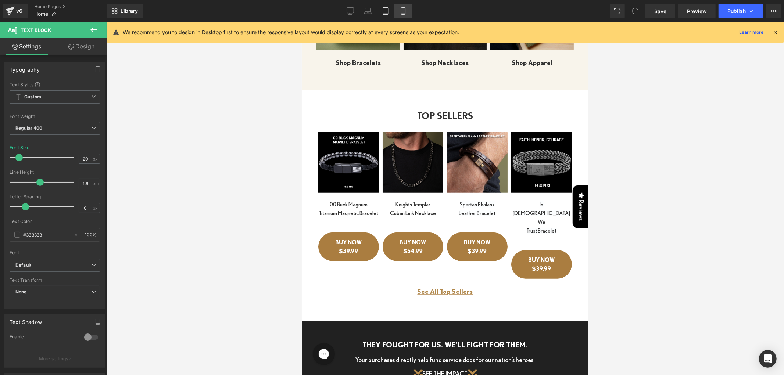
drag, startPoint x: 398, startPoint y: 11, endPoint x: 60, endPoint y: 77, distance: 344.4
click at [398, 11] on link "Mobile" at bounding box center [403, 11] width 18 height 15
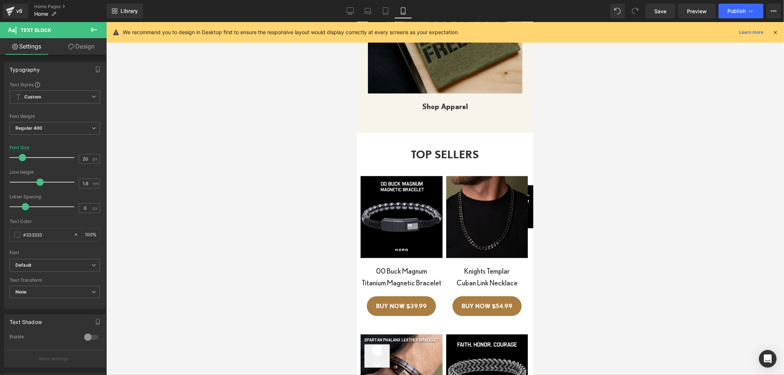
scroll to position [1200, 0]
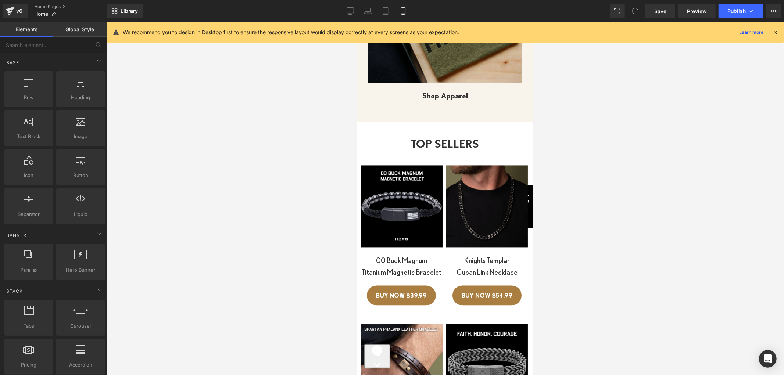
click at [126, 125] on div at bounding box center [445, 198] width 678 height 353
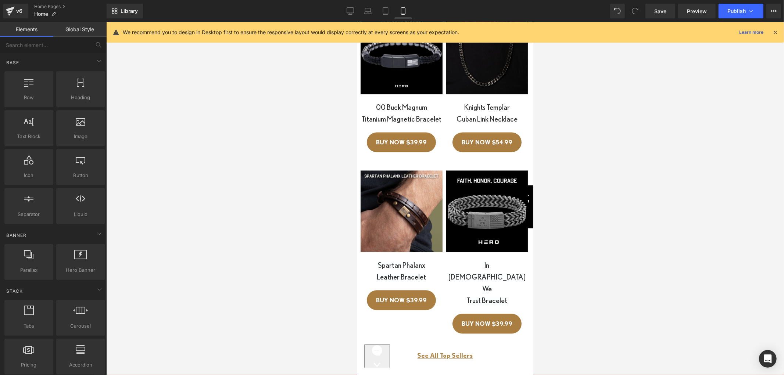
scroll to position [1364, 0]
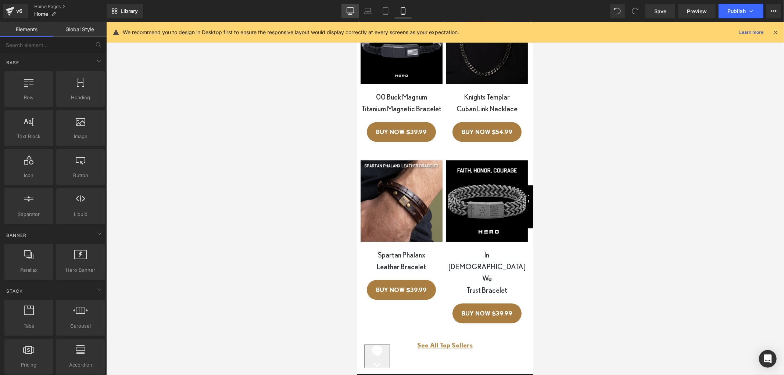
click at [349, 10] on icon at bounding box center [349, 10] width 7 height 7
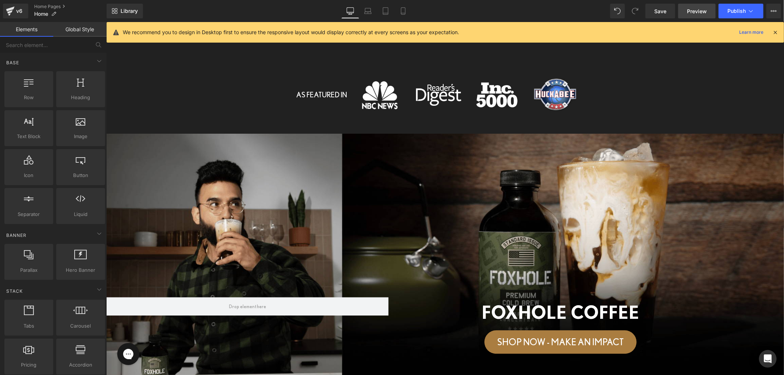
scroll to position [1139, 0]
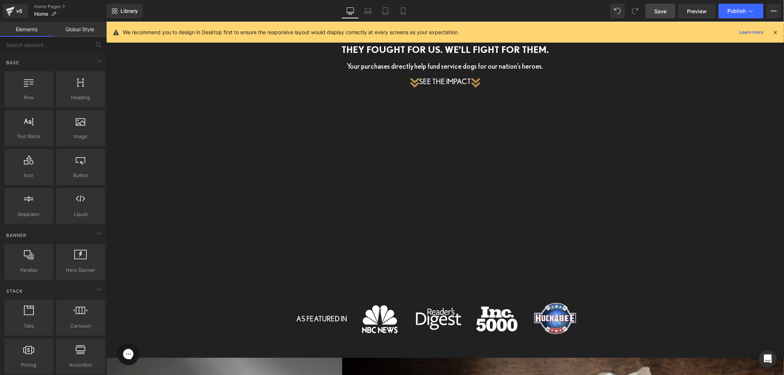
click at [674, 8] on link "Save" at bounding box center [660, 11] width 30 height 15
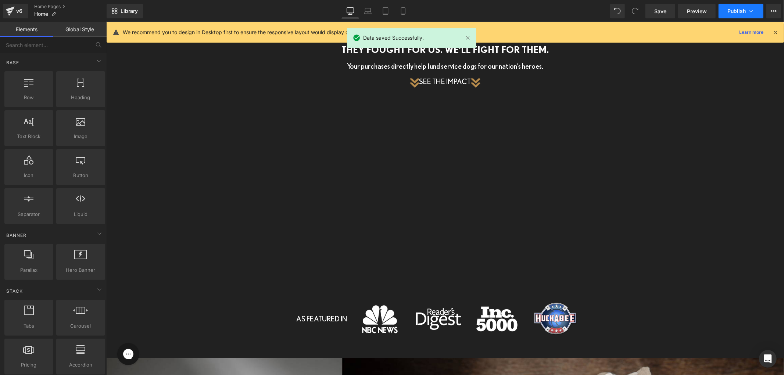
click at [730, 8] on span "Publish" at bounding box center [736, 11] width 18 height 6
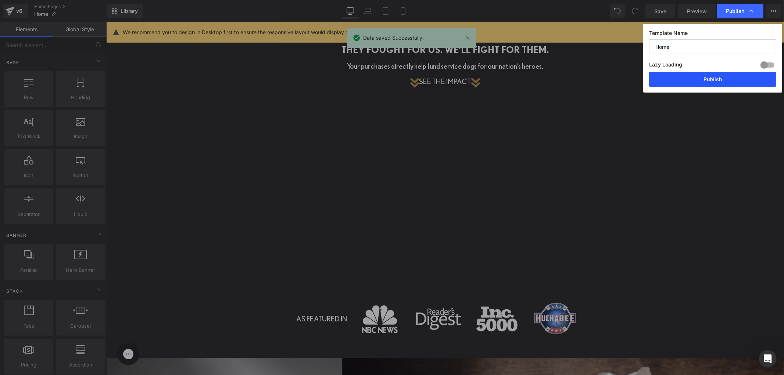
click at [709, 83] on button "Publish" at bounding box center [712, 79] width 127 height 15
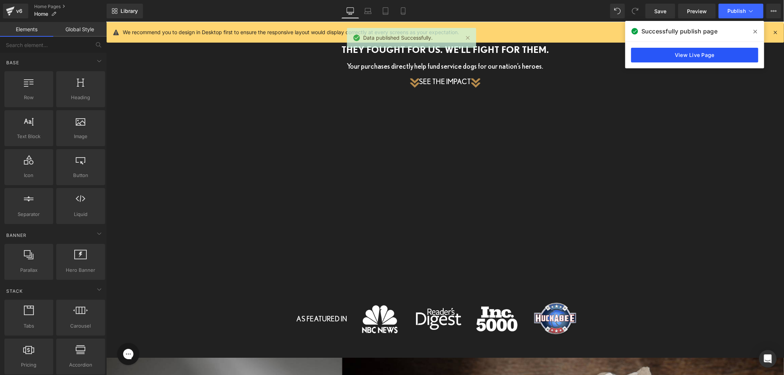
click at [664, 55] on link "View Live Page" at bounding box center [694, 55] width 127 height 15
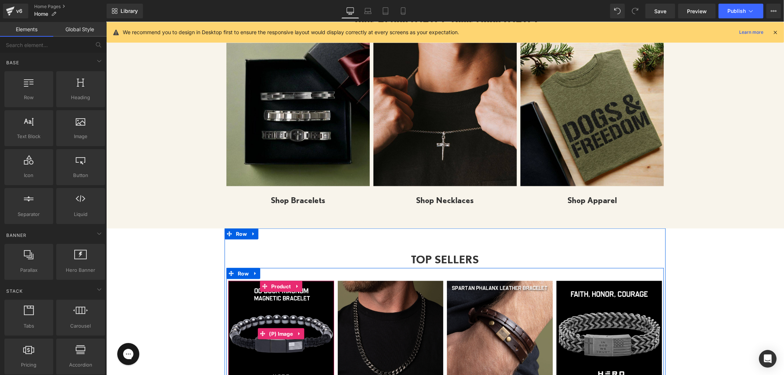
scroll to position [730, 0]
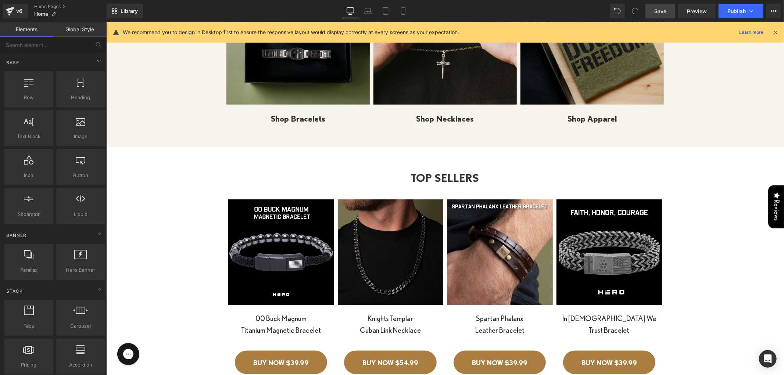
click at [646, 11] on link "Save" at bounding box center [660, 11] width 30 height 15
click at [663, 14] on span "Save" at bounding box center [660, 11] width 12 height 8
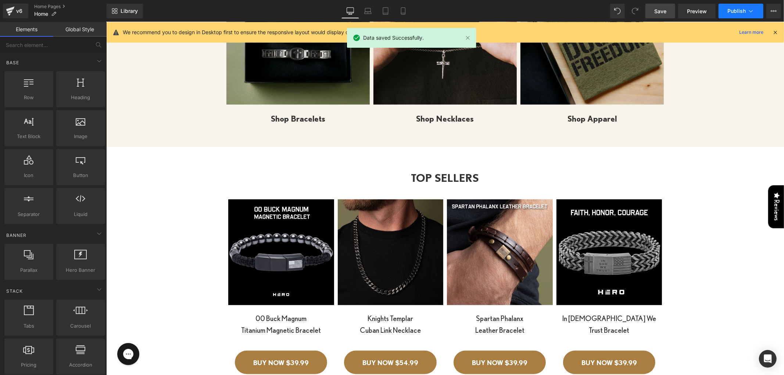
click at [722, 10] on button "Publish" at bounding box center [740, 11] width 45 height 15
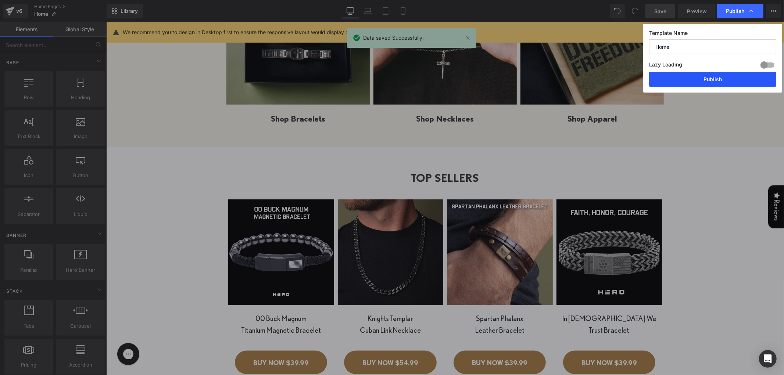
click at [691, 80] on button "Publish" at bounding box center [712, 79] width 127 height 15
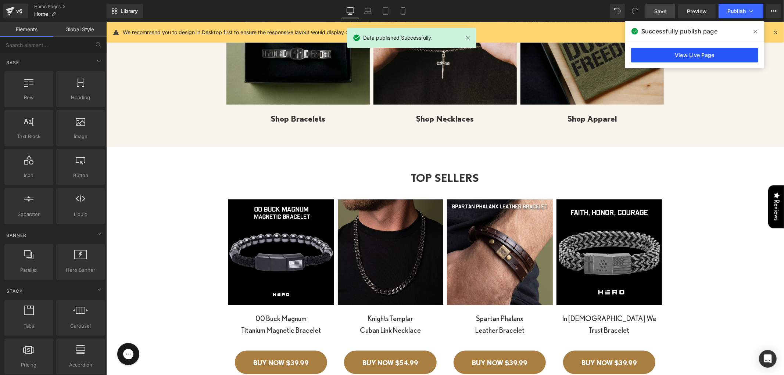
click at [676, 49] on link "View Live Page" at bounding box center [694, 55] width 127 height 15
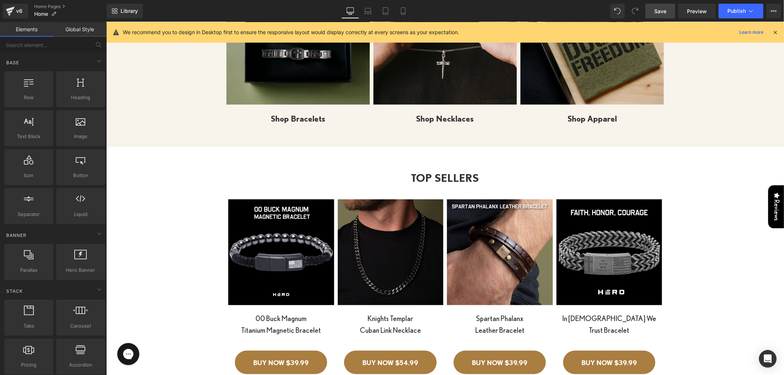
click at [662, 16] on link "Save" at bounding box center [660, 11] width 30 height 15
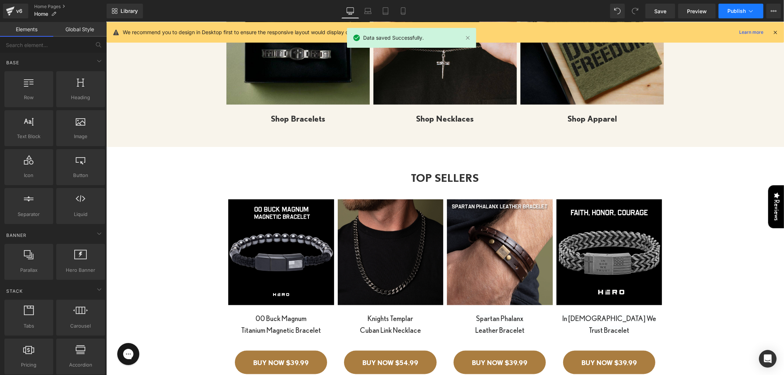
click at [733, 10] on span "Publish" at bounding box center [736, 11] width 18 height 6
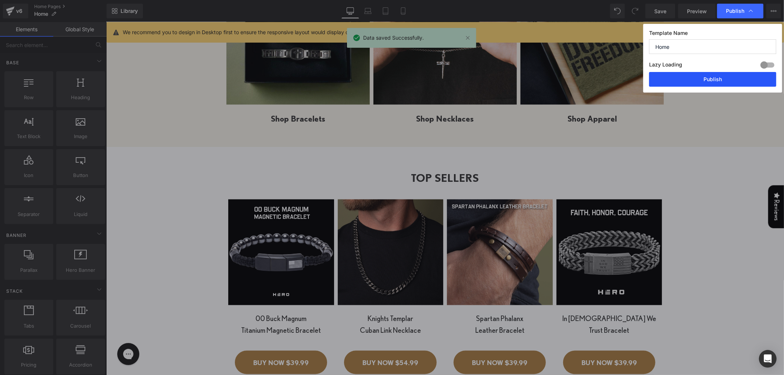
click at [713, 80] on button "Publish" at bounding box center [712, 79] width 127 height 15
